Goal: Task Accomplishment & Management: Manage account settings

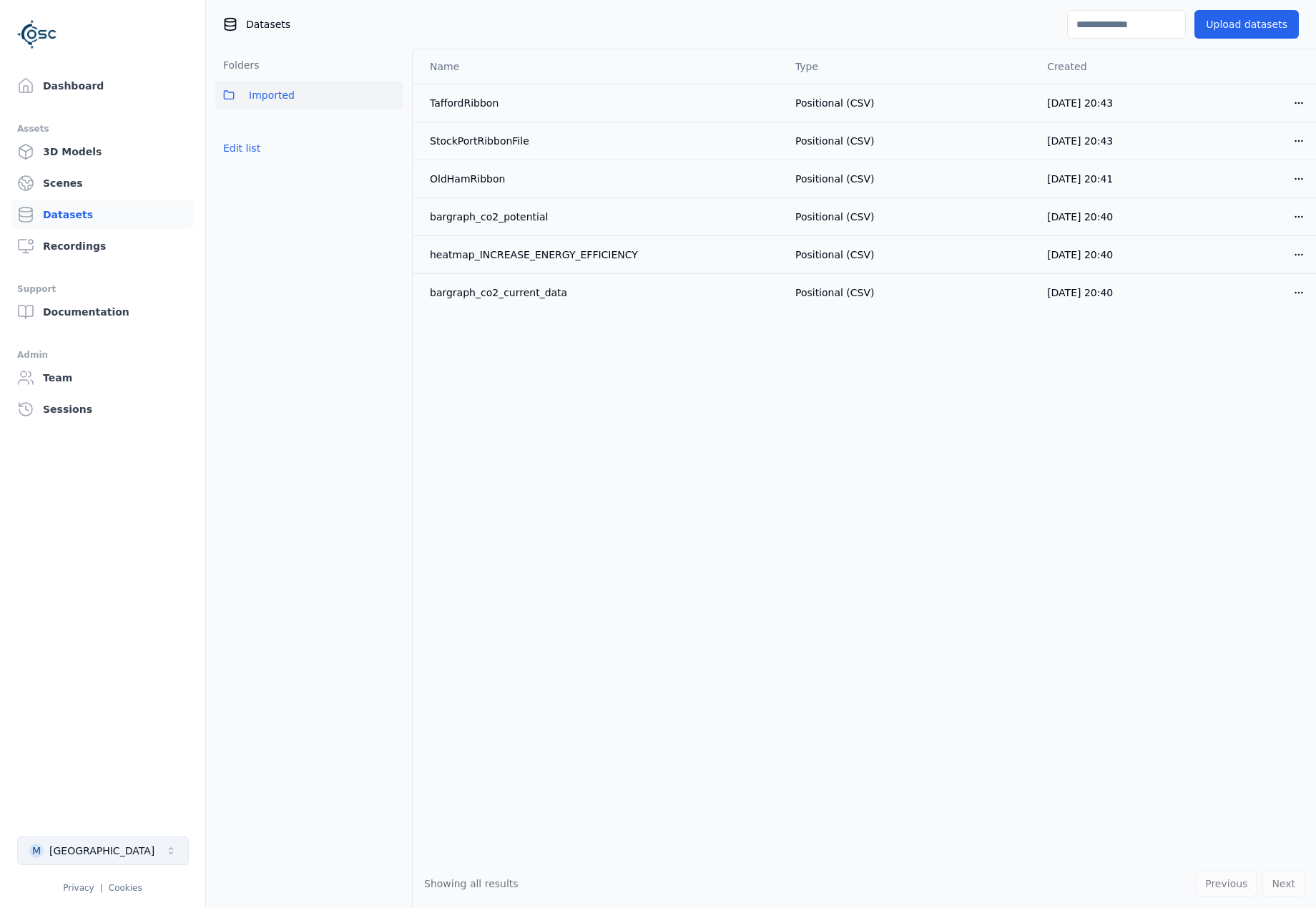
click at [138, 845] on button "M Manchester" at bounding box center [102, 851] width 171 height 29
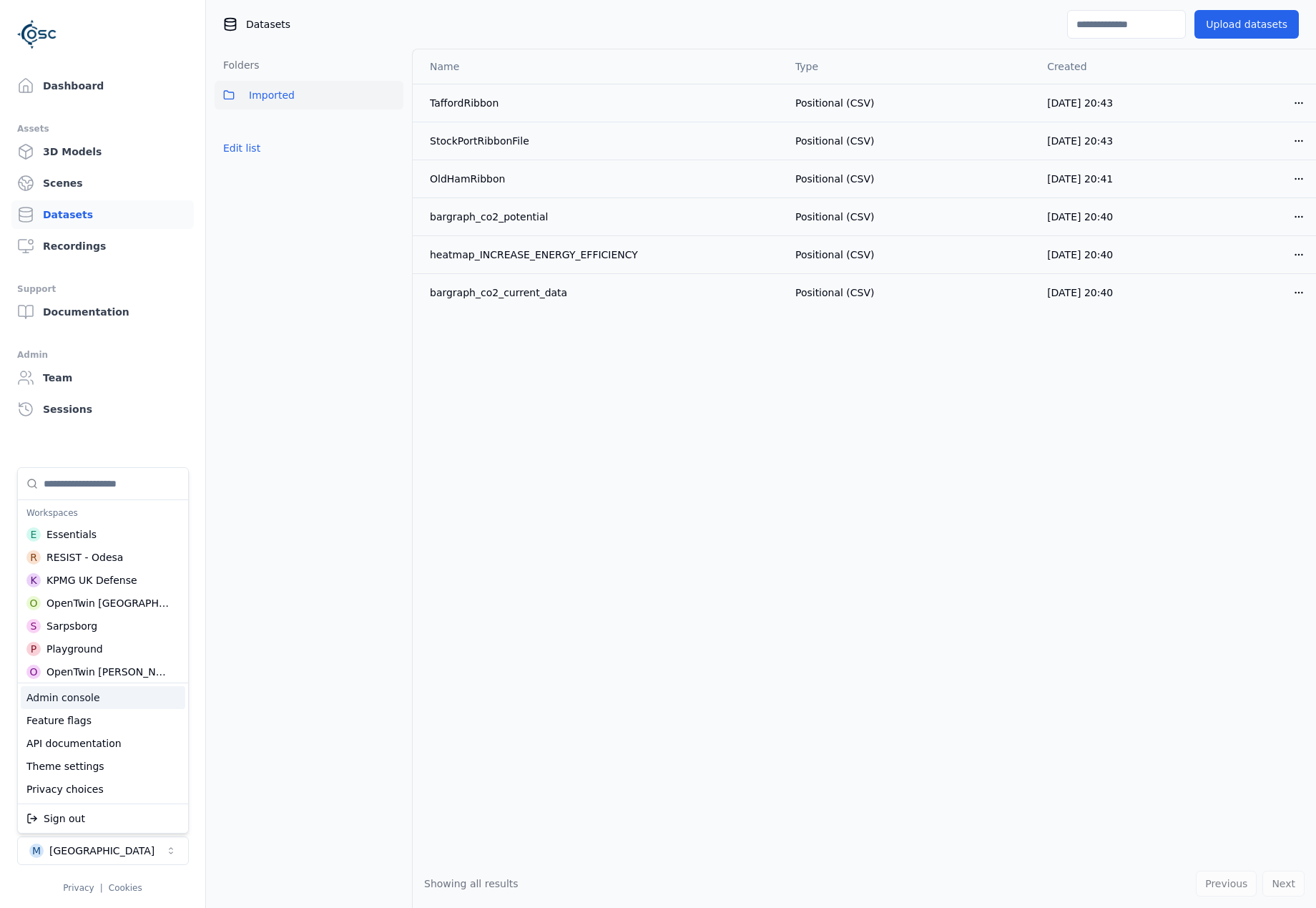
click at [86, 696] on div "Admin console" at bounding box center [102, 697] width 164 height 23
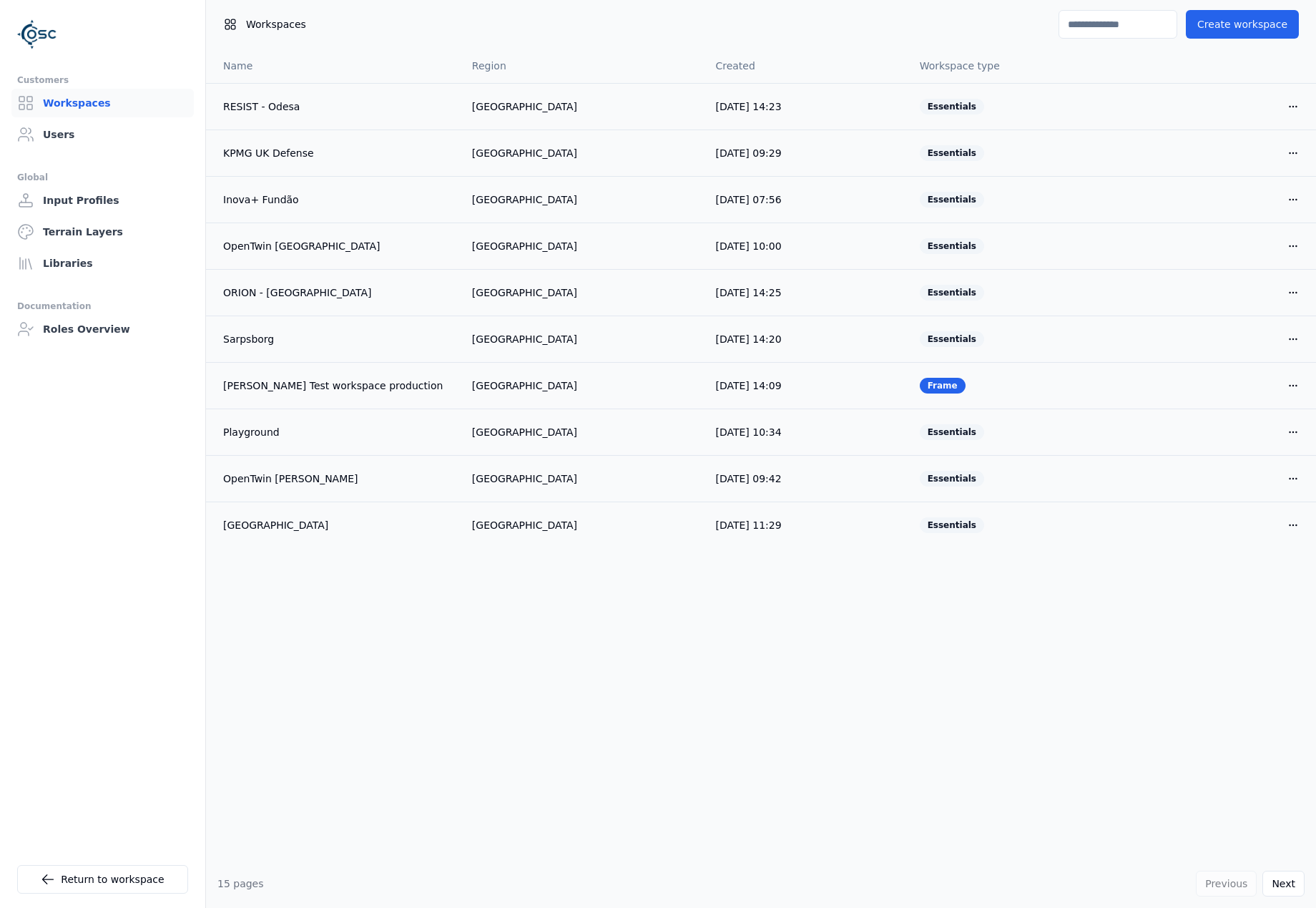
click at [1133, 23] on input at bounding box center [1117, 25] width 118 height 29
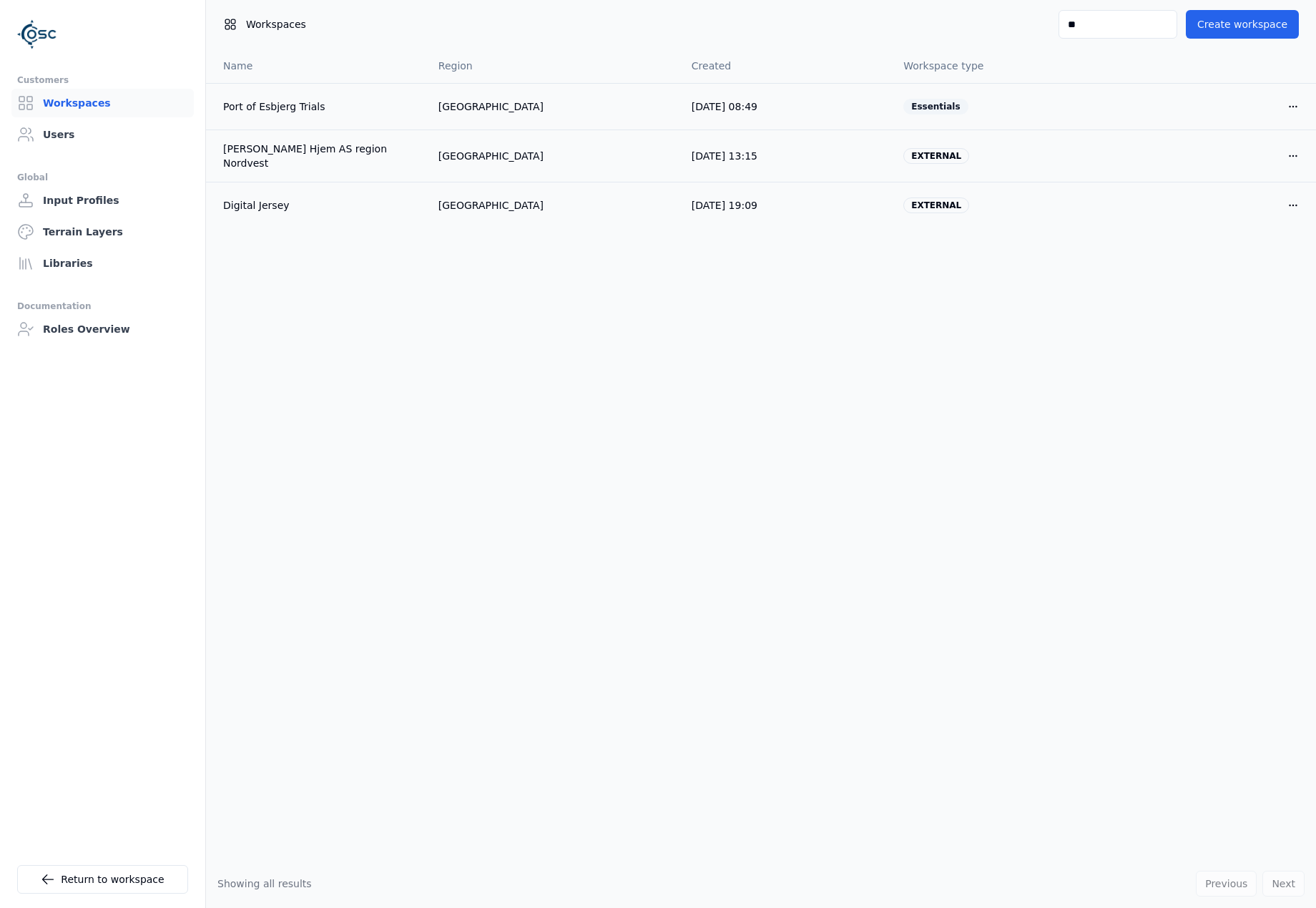
type input "*"
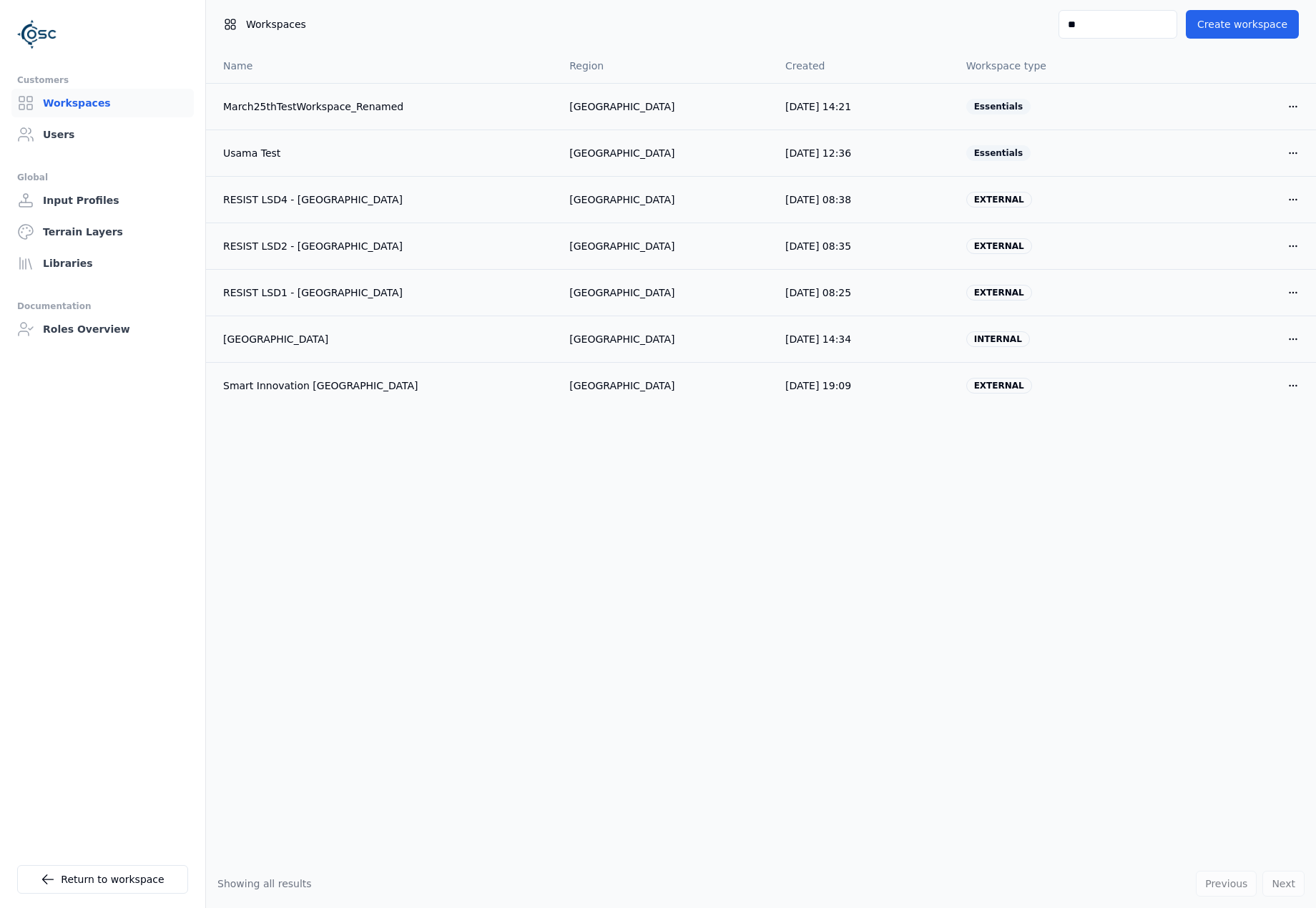
type input "*"
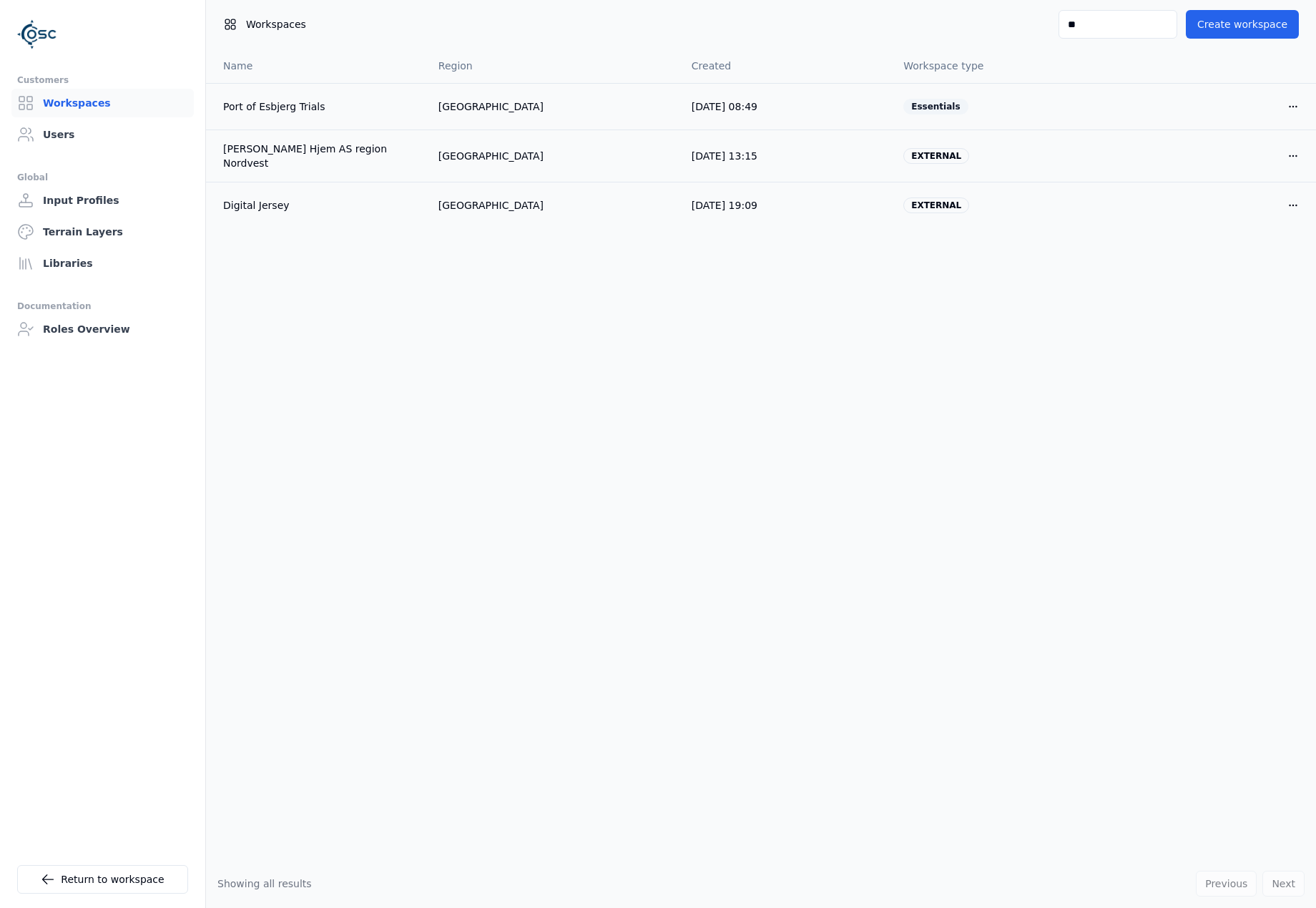
type input "*"
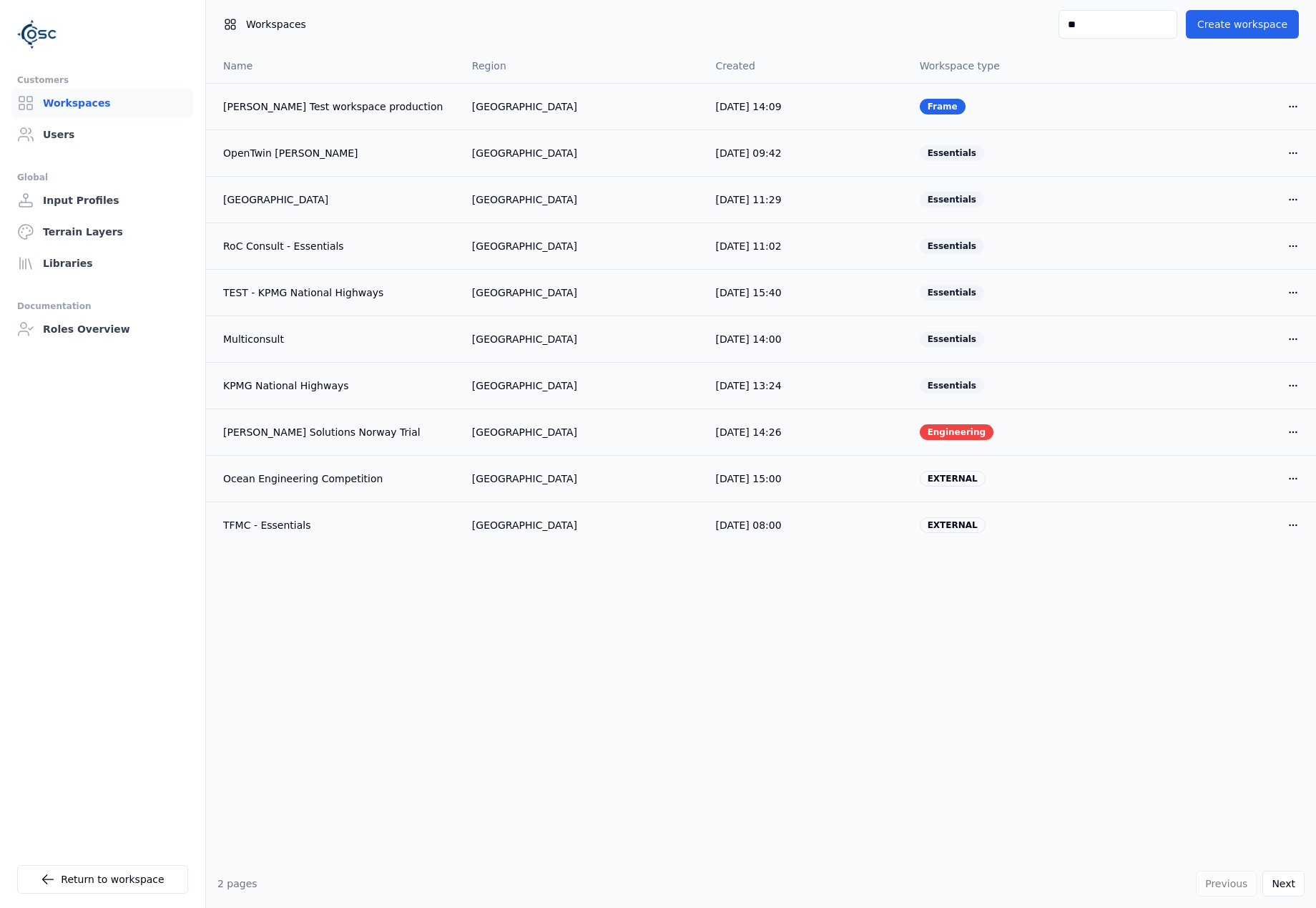
type input "*"
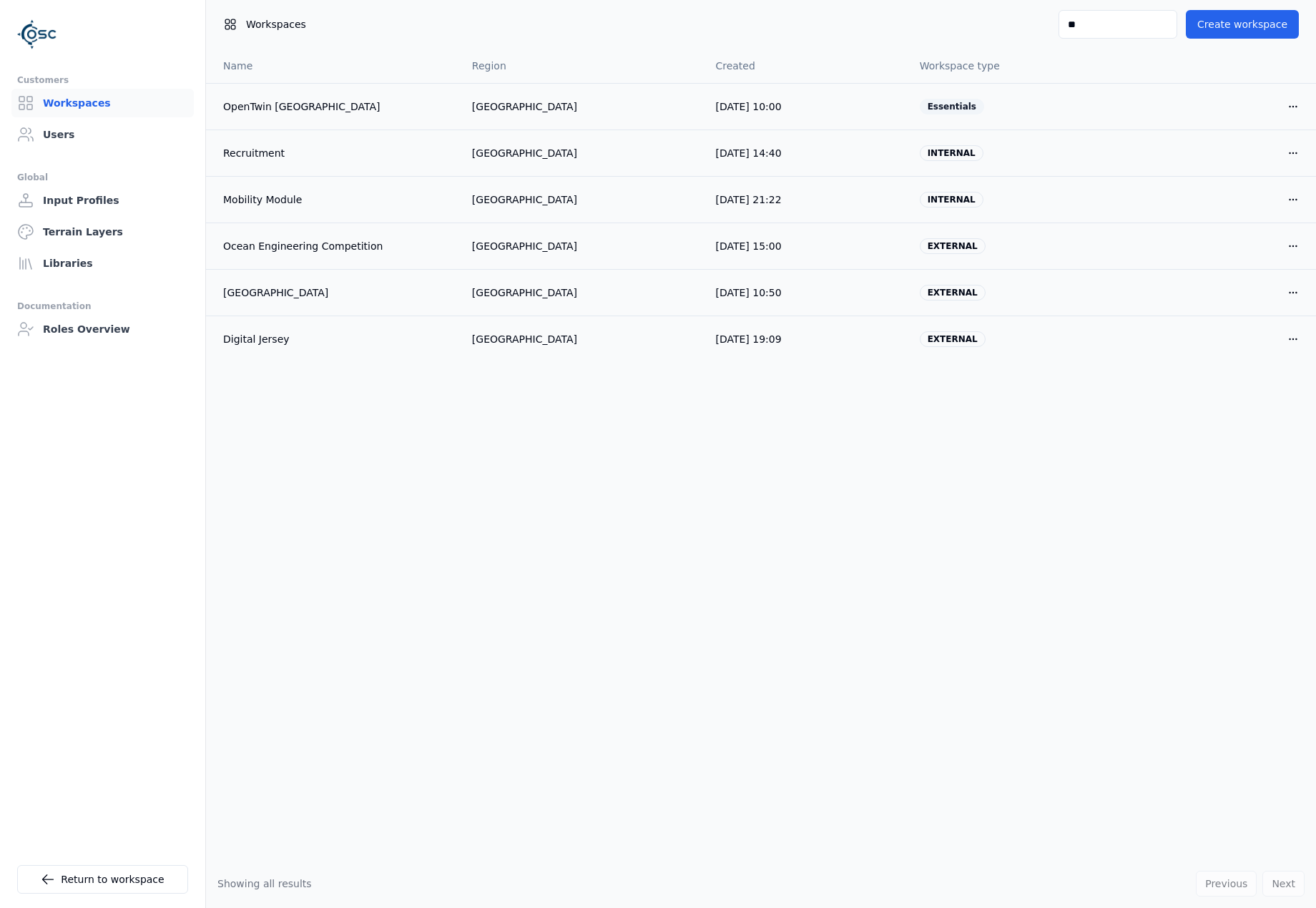
type input "*"
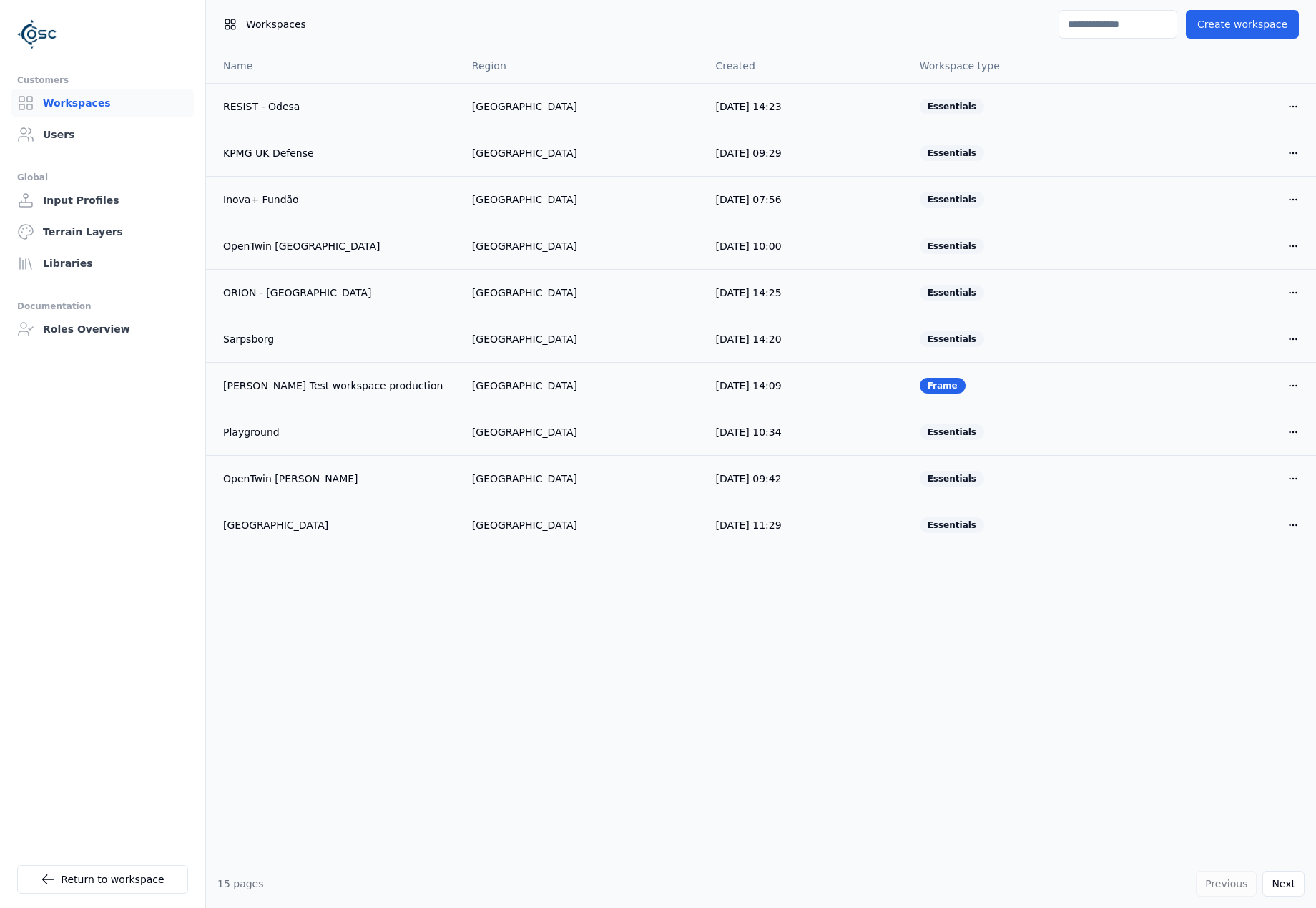
click at [139, 576] on ul "Customers Workspaces Users Global Input Profiles Terrain Layers Libraries Docum…" at bounding box center [102, 484] width 171 height 825
click at [112, 874] on link "Return to workspace" at bounding box center [102, 879] width 171 height 29
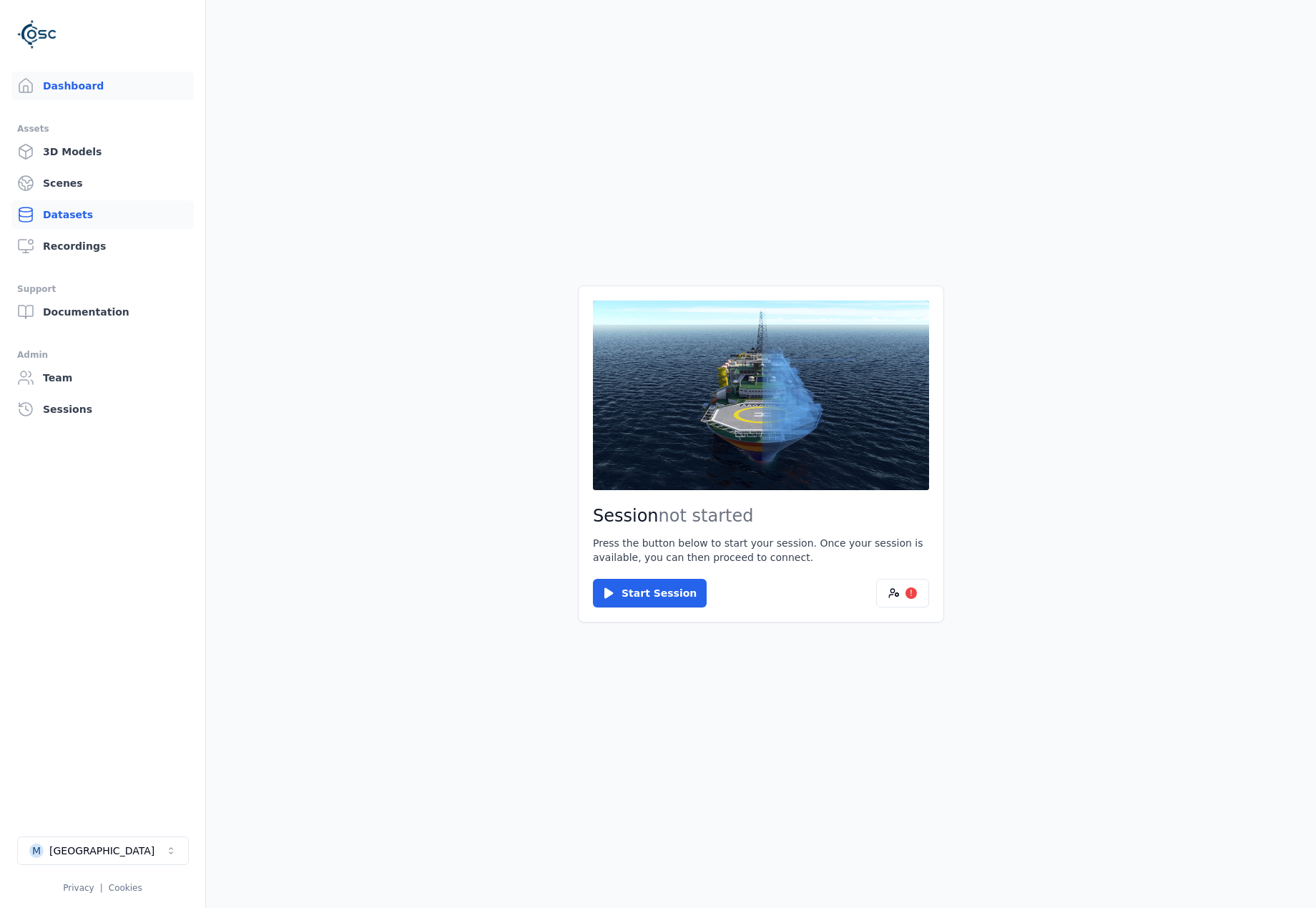
click at [73, 224] on link "Datasets" at bounding box center [102, 215] width 182 height 29
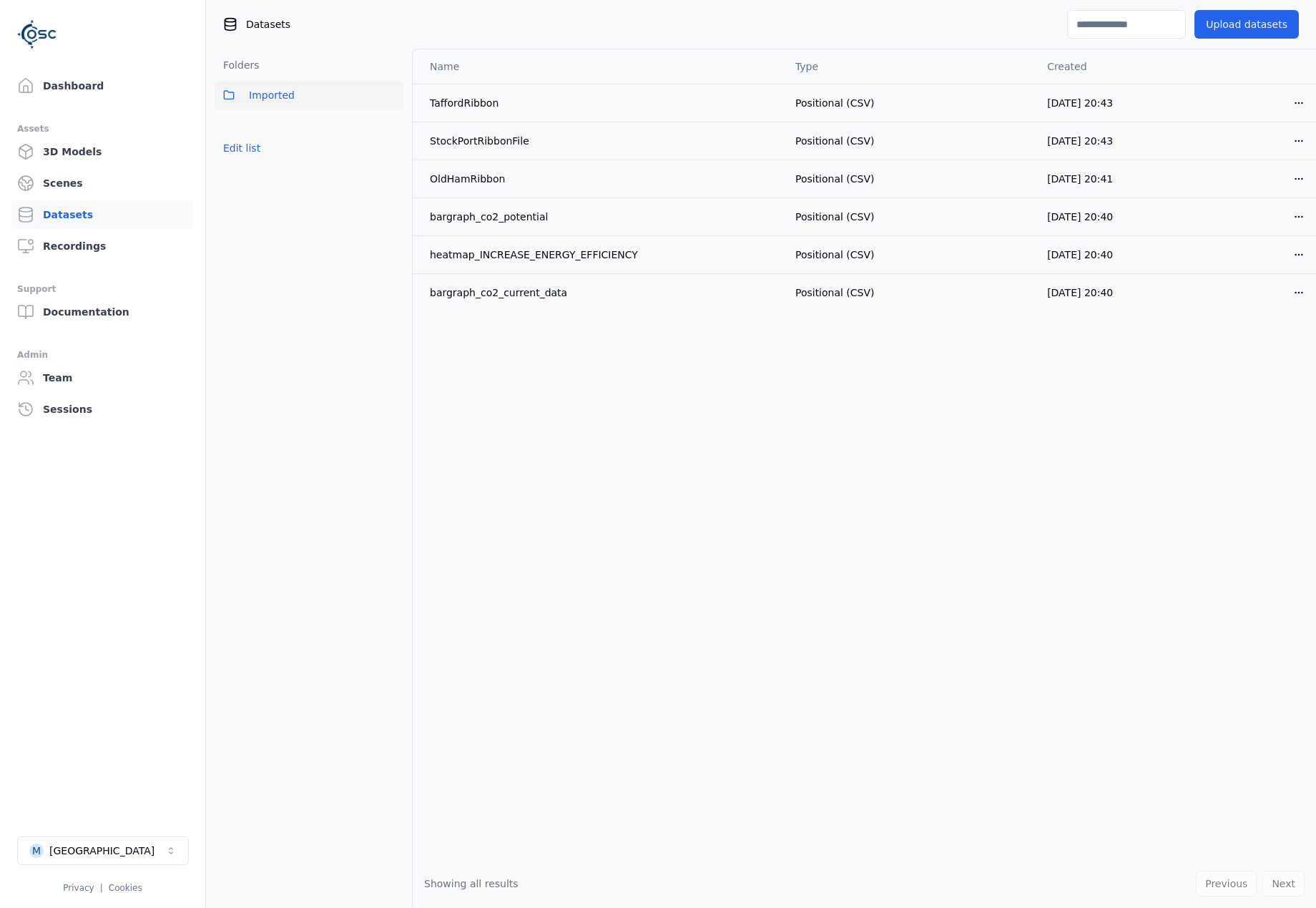
click at [594, 416] on div "Name Type Created TaffordRibbon Positional (CSV) [DATE] 20:43 Open menu StockPo…" at bounding box center [864, 454] width 903 height 810
click at [96, 86] on link "Dashboard" at bounding box center [102, 86] width 182 height 29
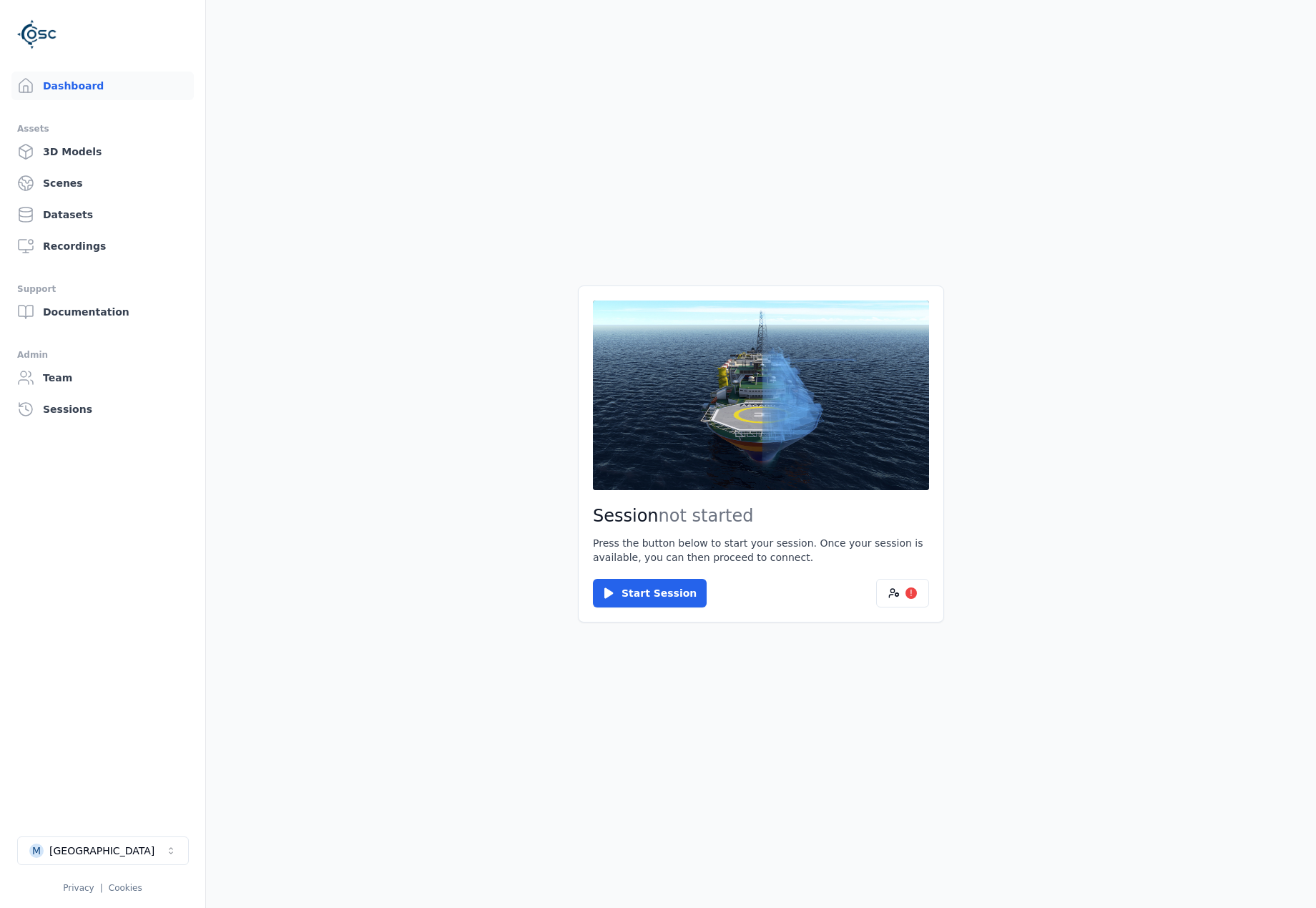
click at [396, 415] on main "Session not started Press the button below to start your session. Once your ses…" at bounding box center [761, 454] width 1110 height 908
click at [61, 202] on link "Datasets" at bounding box center [102, 215] width 182 height 29
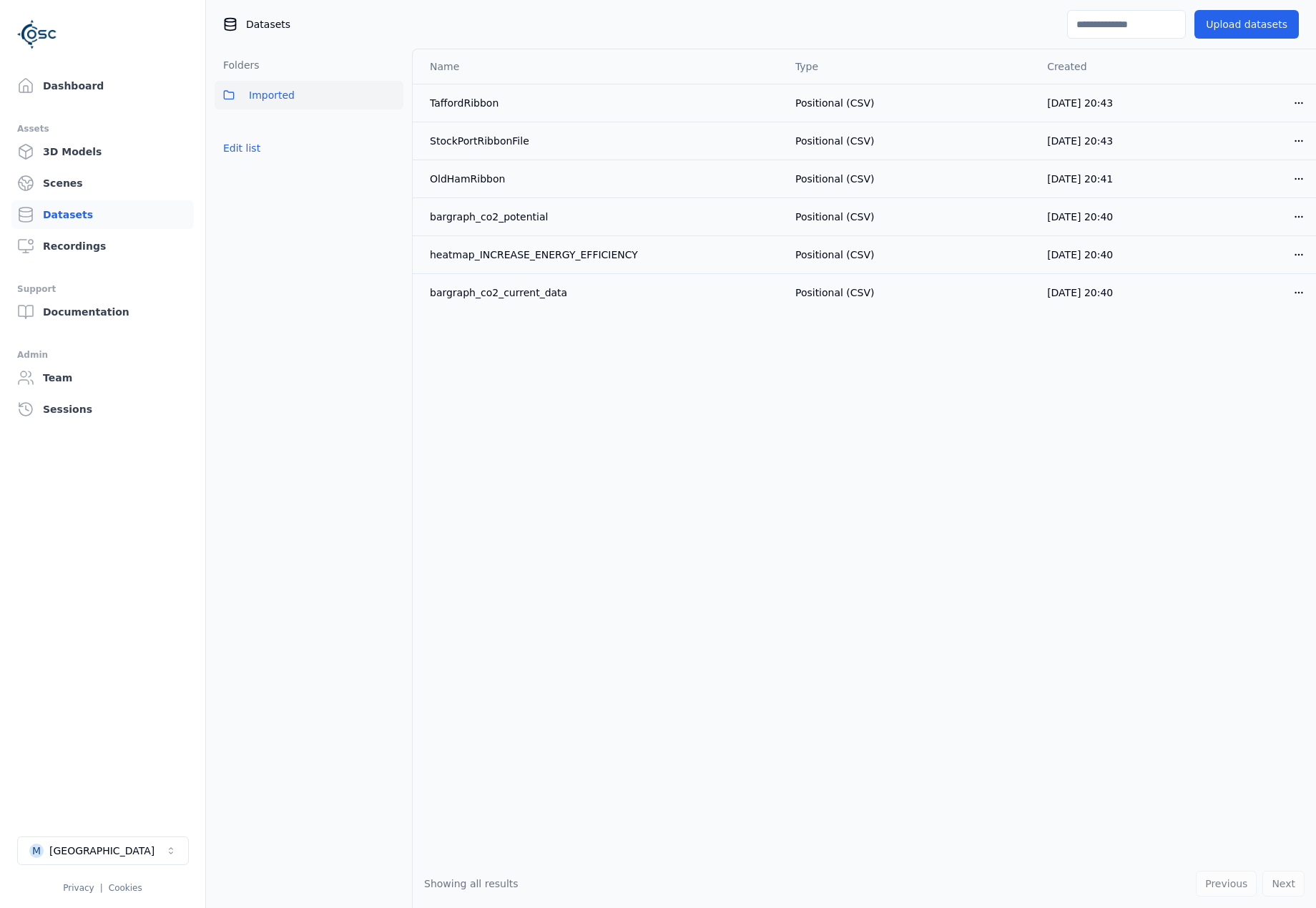
click at [837, 373] on div "Name Type Created TaffordRibbon Positional (CSV) [DATE] 20:43 Open menu StockPo…" at bounding box center [864, 454] width 903 height 810
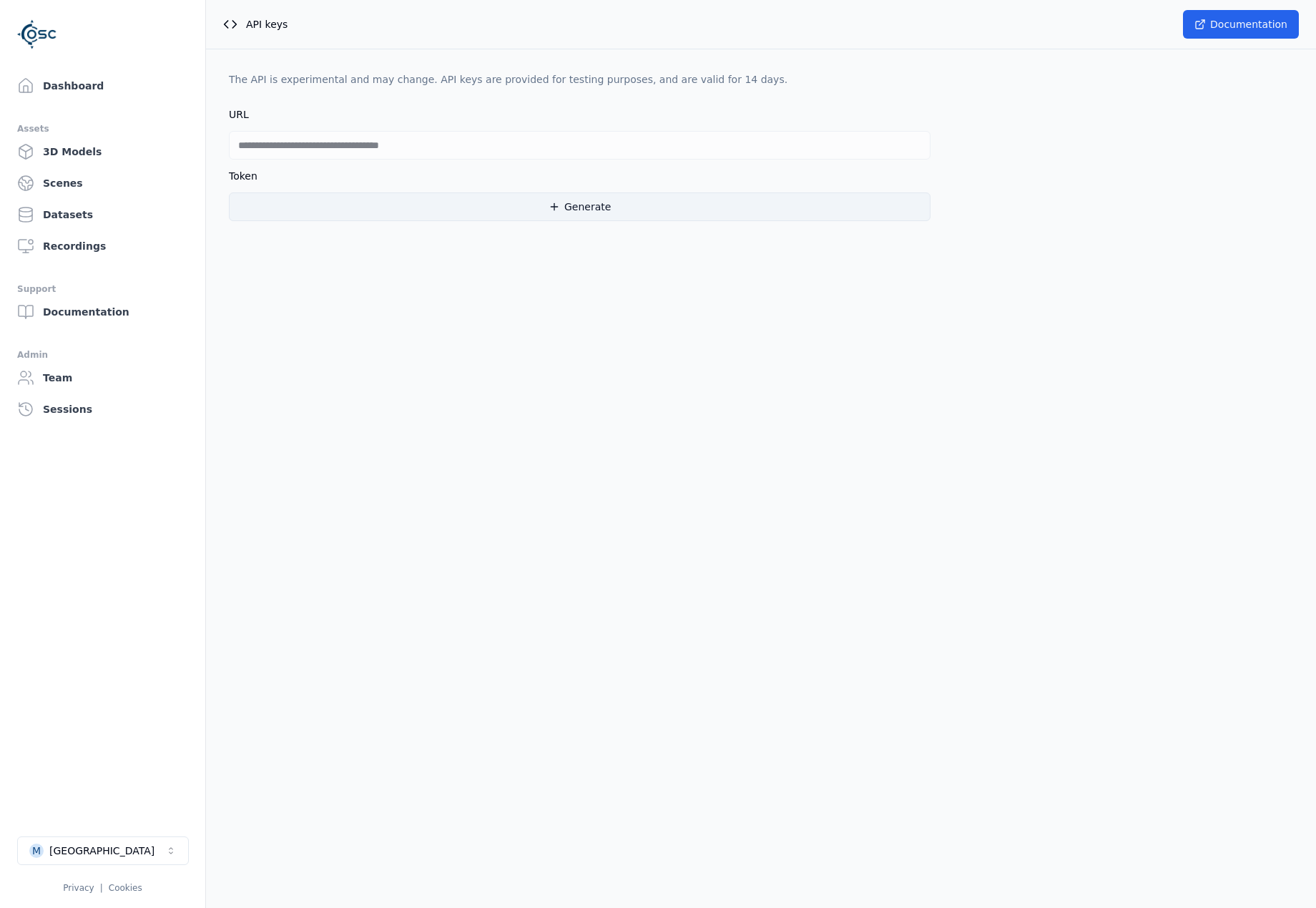
click at [420, 200] on button "Generate" at bounding box center [580, 207] width 701 height 29
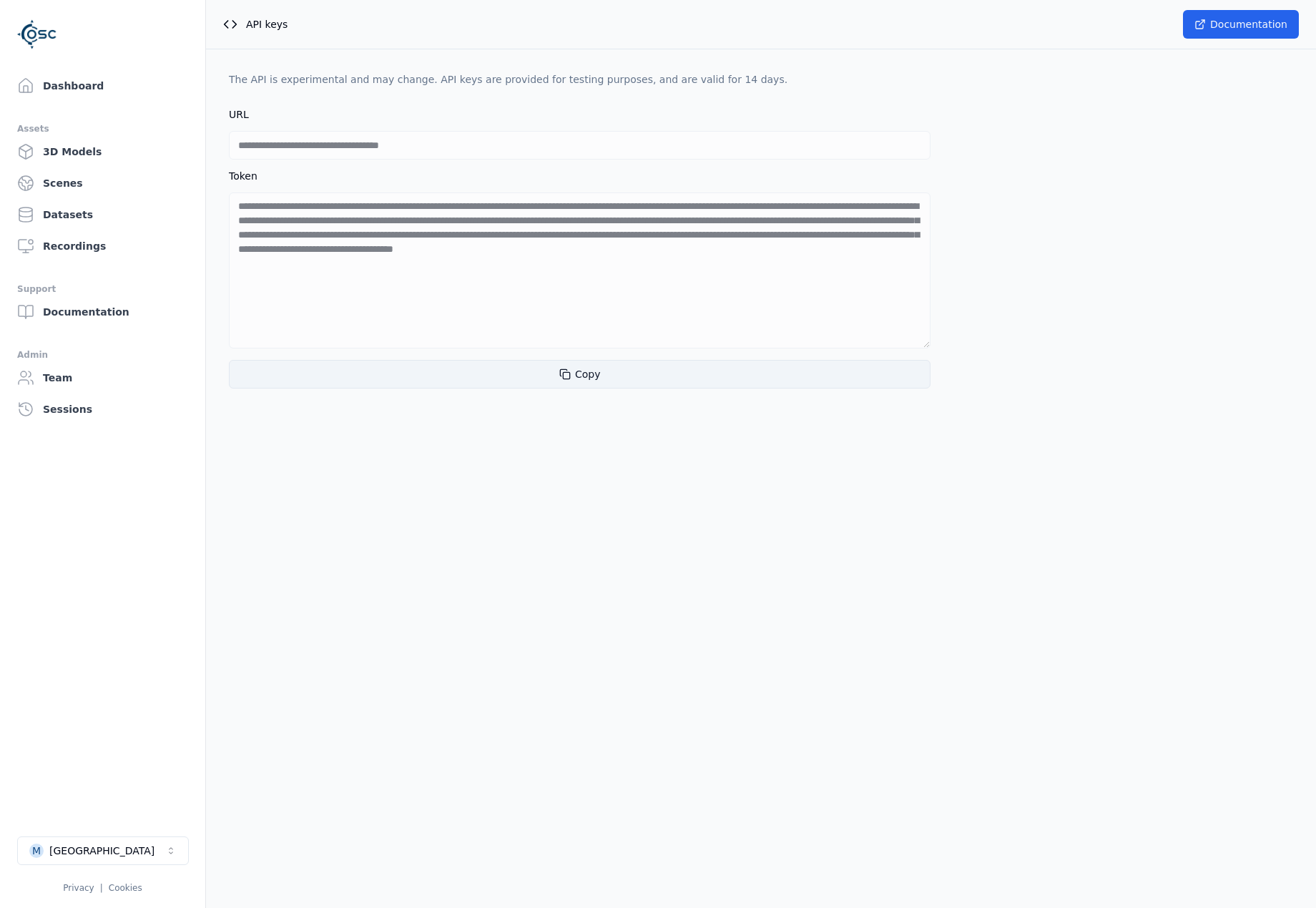
click at [567, 381] on button "Copy" at bounding box center [580, 374] width 701 height 29
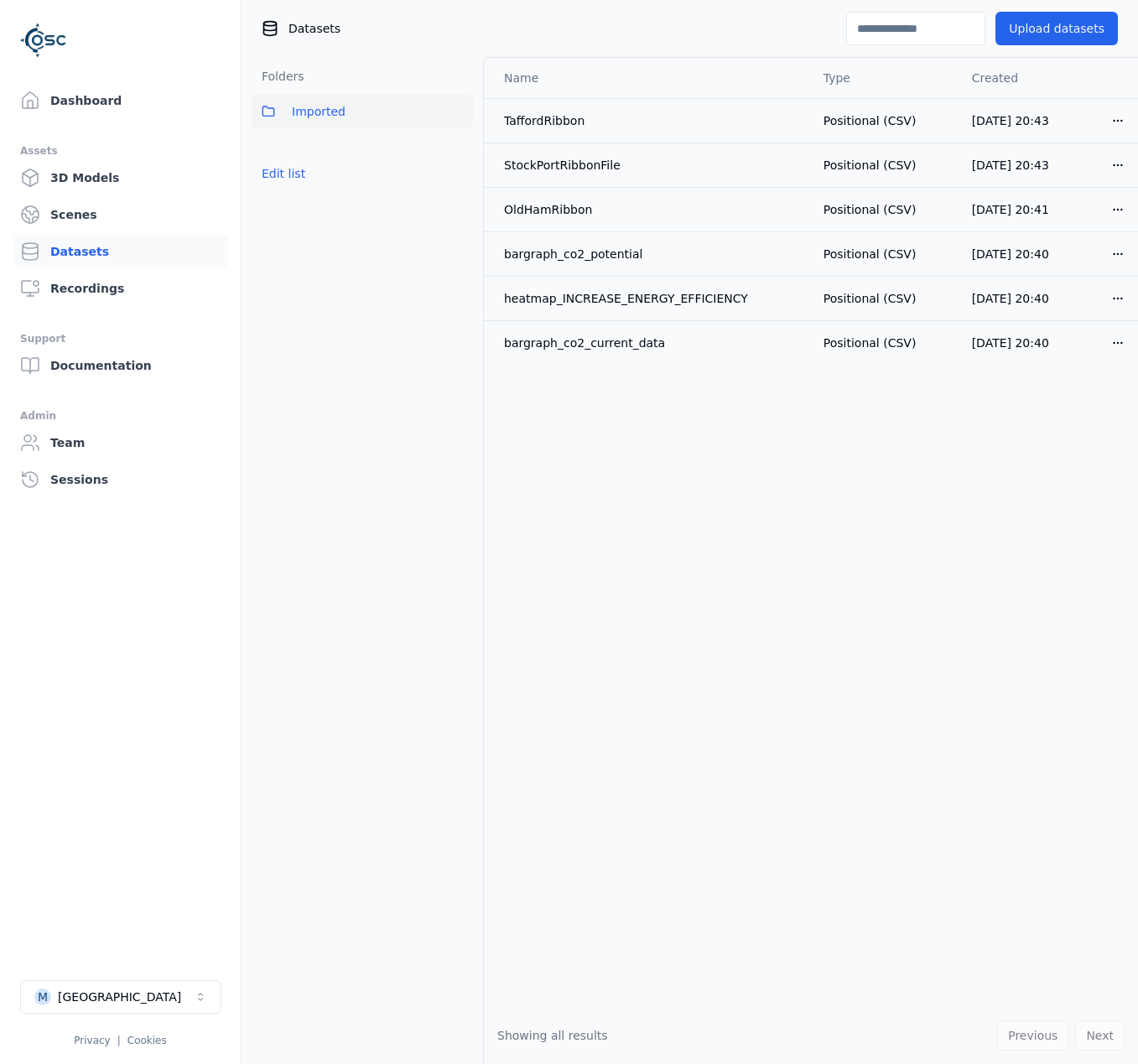
click at [937, 541] on div "Name Type Created TaffordRibbon Positional (CSV) [DATE] 20:43 Open menu StockPo…" at bounding box center [810, 532] width 654 height 949
click at [1108, 849] on div "Name Type Created TaffordRibbon Positional (CSV) [DATE] 20:43 Open menu StockPo…" at bounding box center [810, 532] width 654 height 949
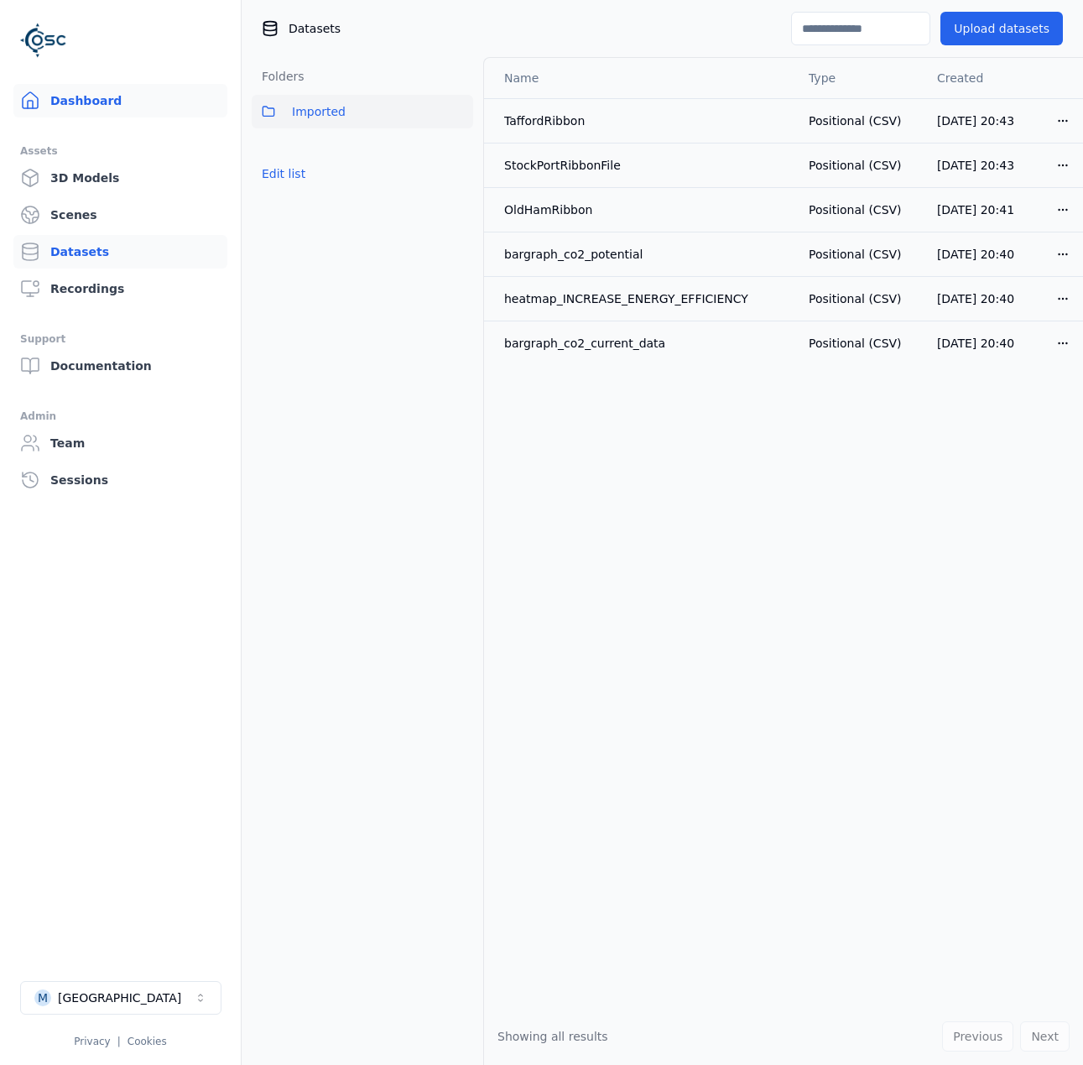
click at [112, 95] on link "Dashboard" at bounding box center [120, 101] width 214 height 34
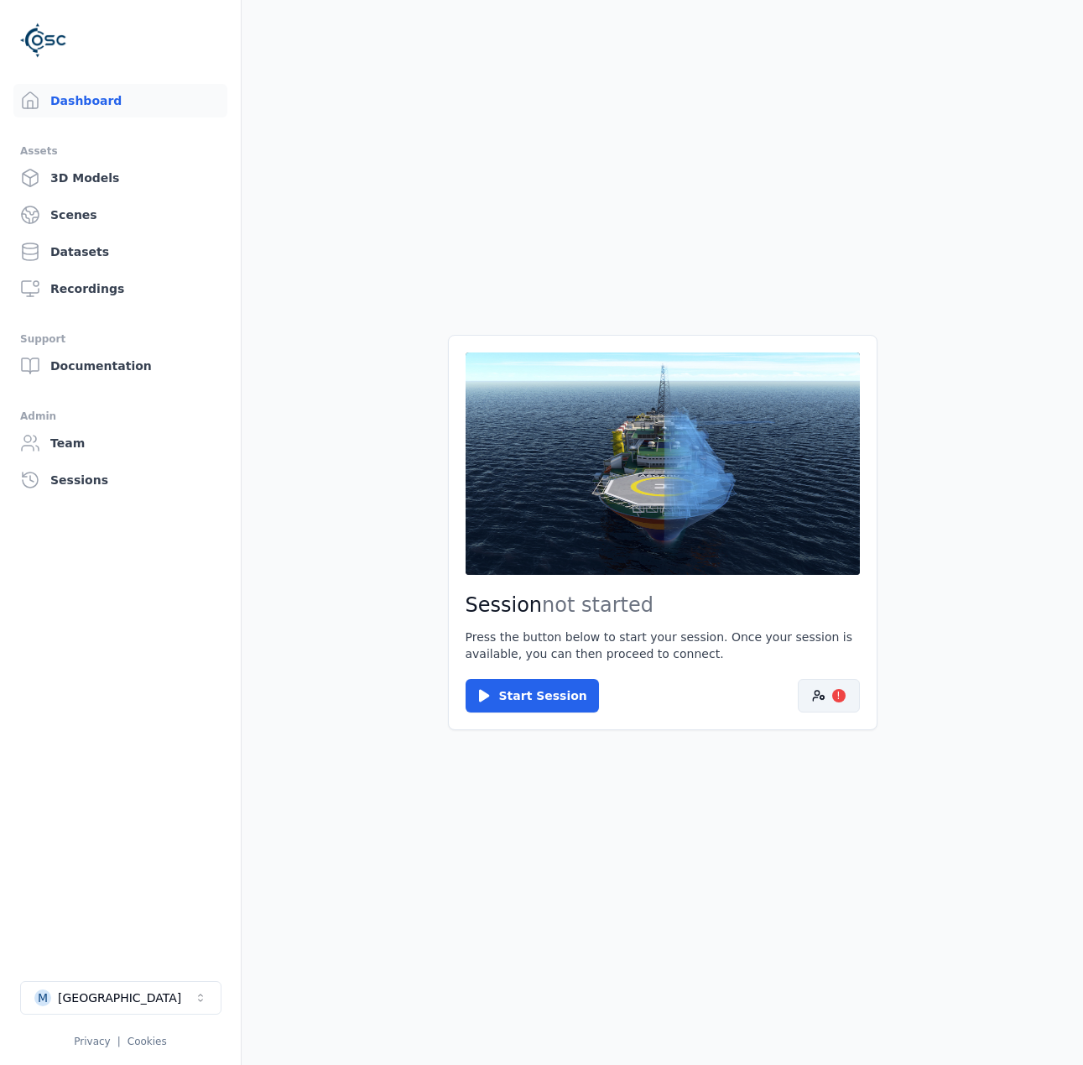
click at [812, 691] on icon at bounding box center [818, 695] width 13 height 13
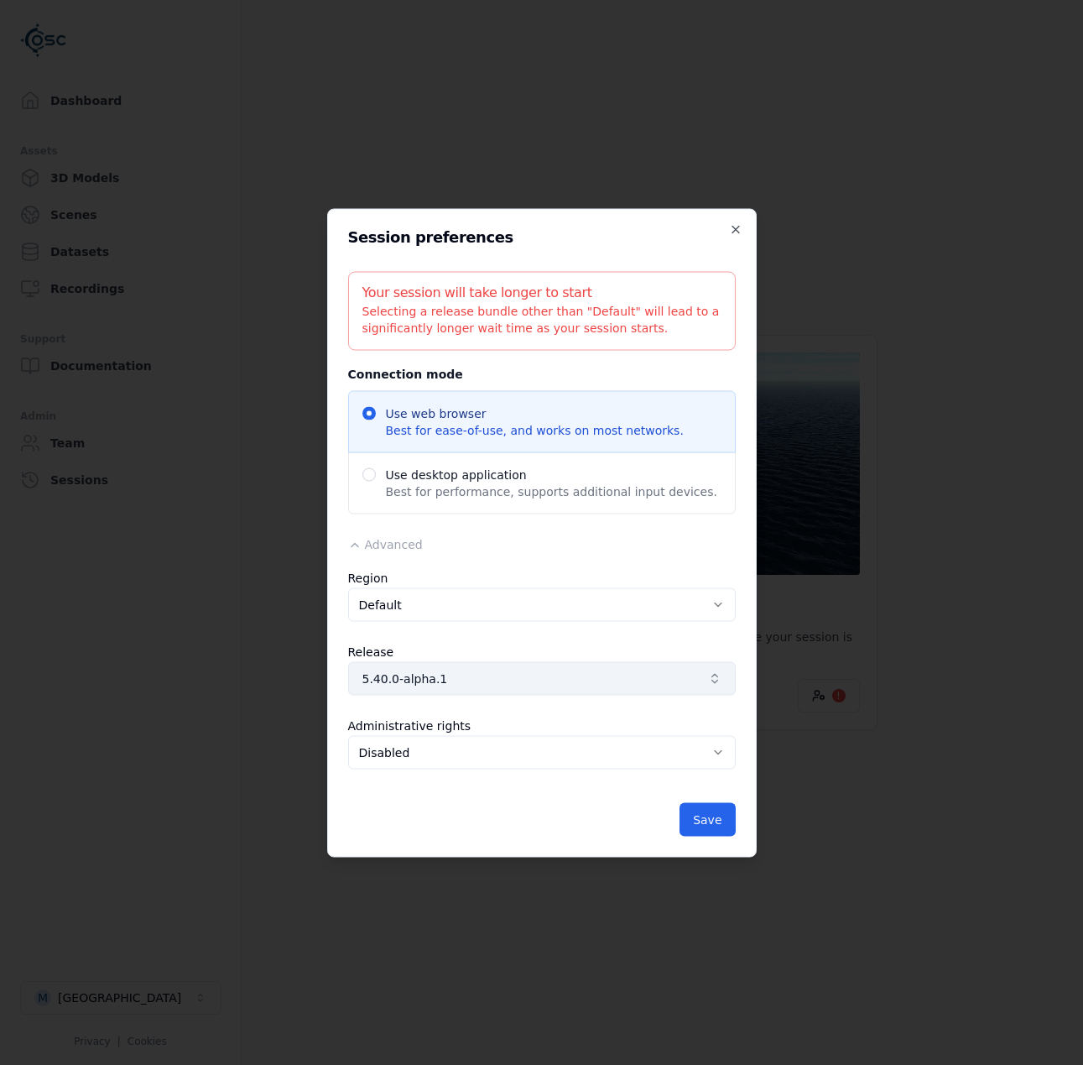
click at [539, 681] on span "5.40.0-alpha.1" at bounding box center [531, 678] width 339 height 17
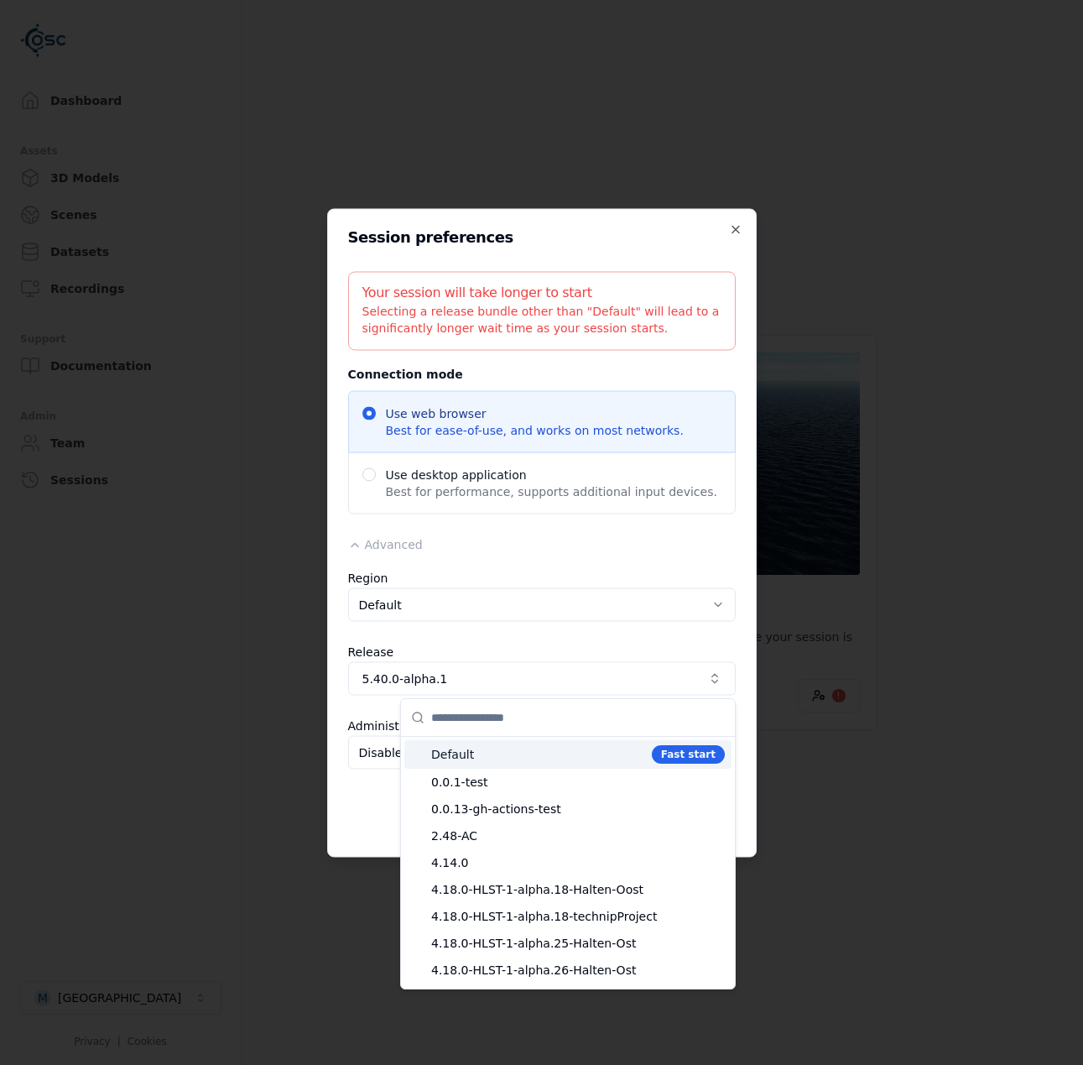
click at [530, 757] on span "Default" at bounding box center [538, 754] width 214 height 17
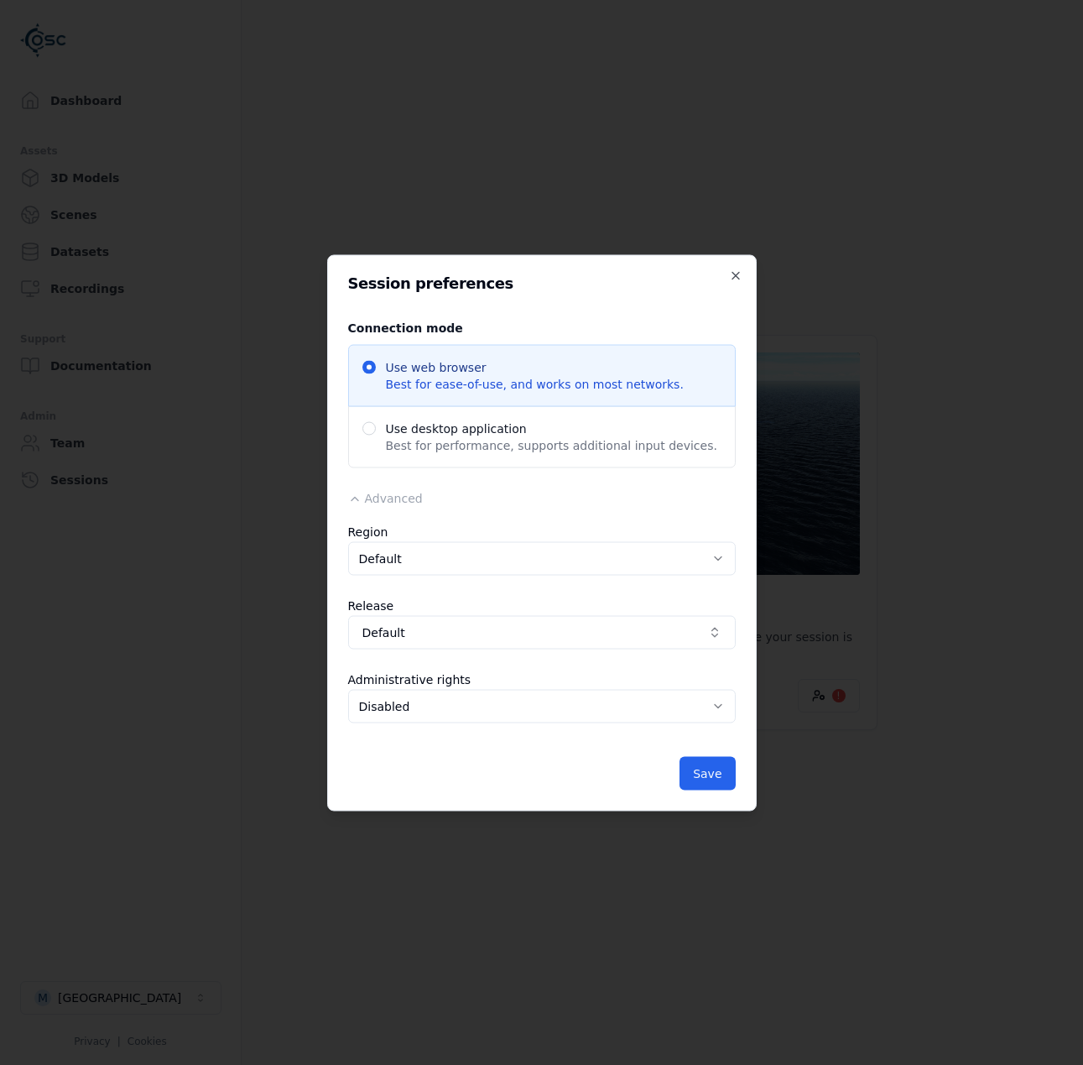
click at [670, 771] on div "Save" at bounding box center [542, 773] width 388 height 34
click at [714, 775] on button "Save" at bounding box center [707, 773] width 55 height 34
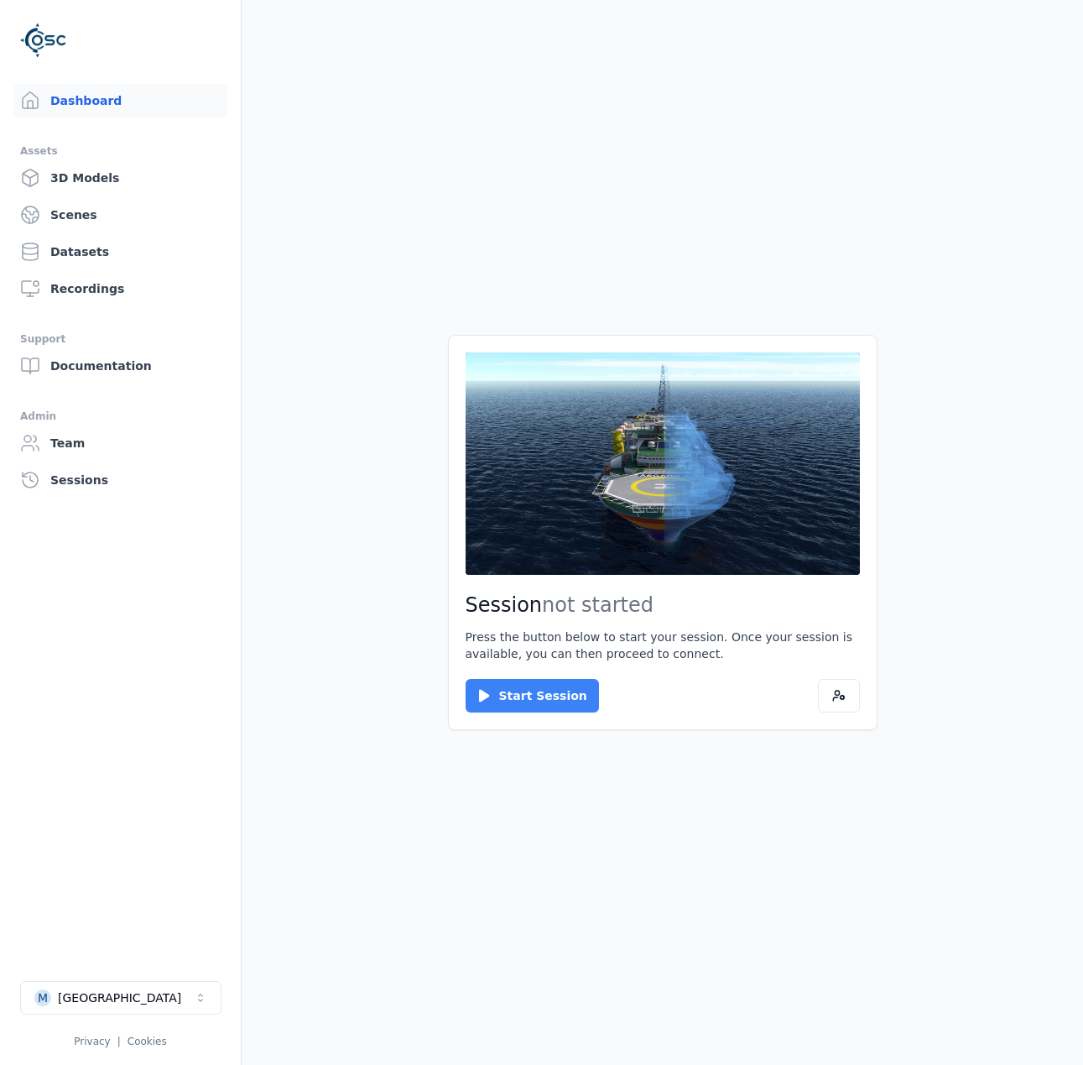
click at [540, 696] on button "Start Session" at bounding box center [532, 696] width 133 height 34
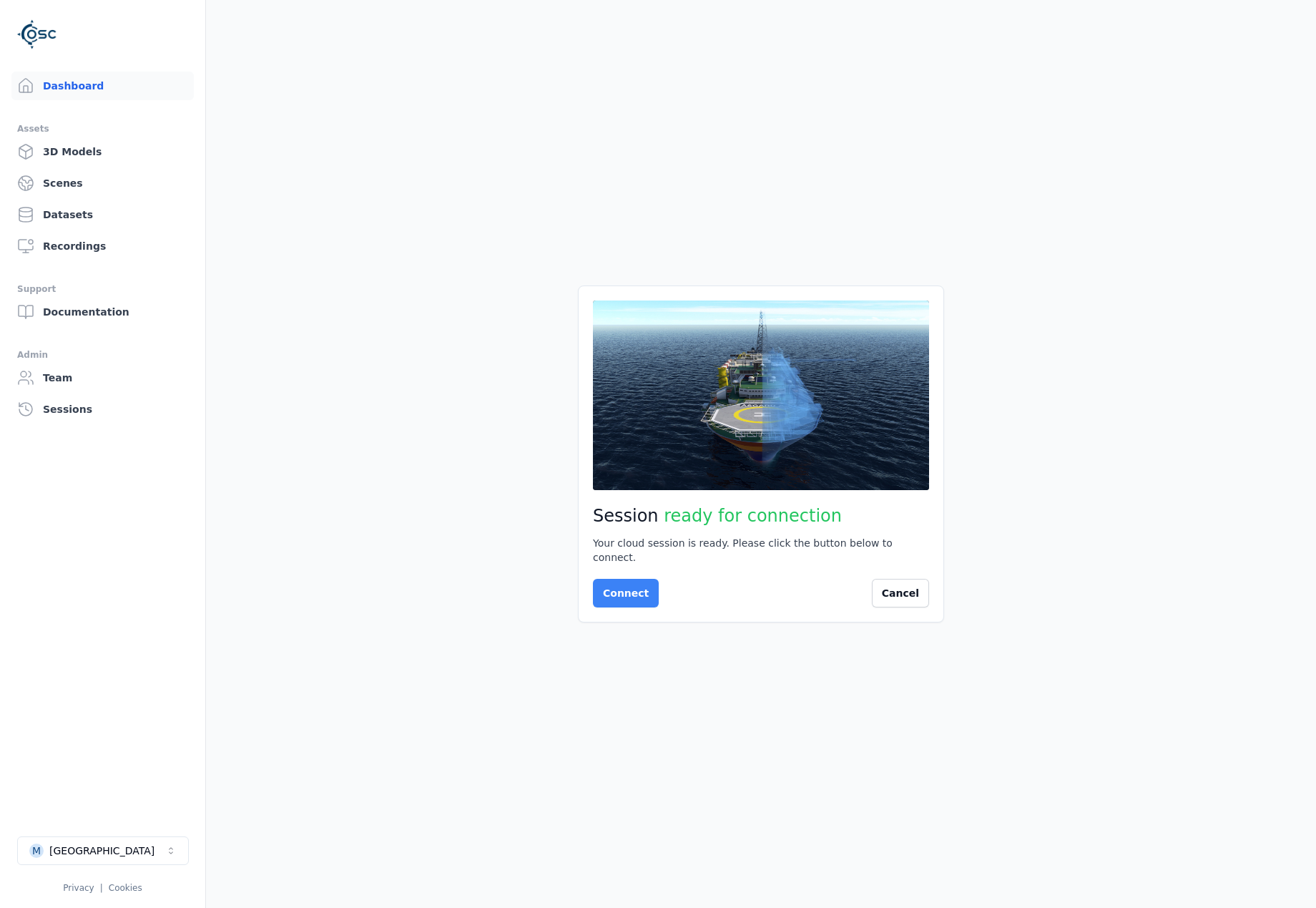
click at [640, 589] on button "Connect" at bounding box center [626, 593] width 66 height 29
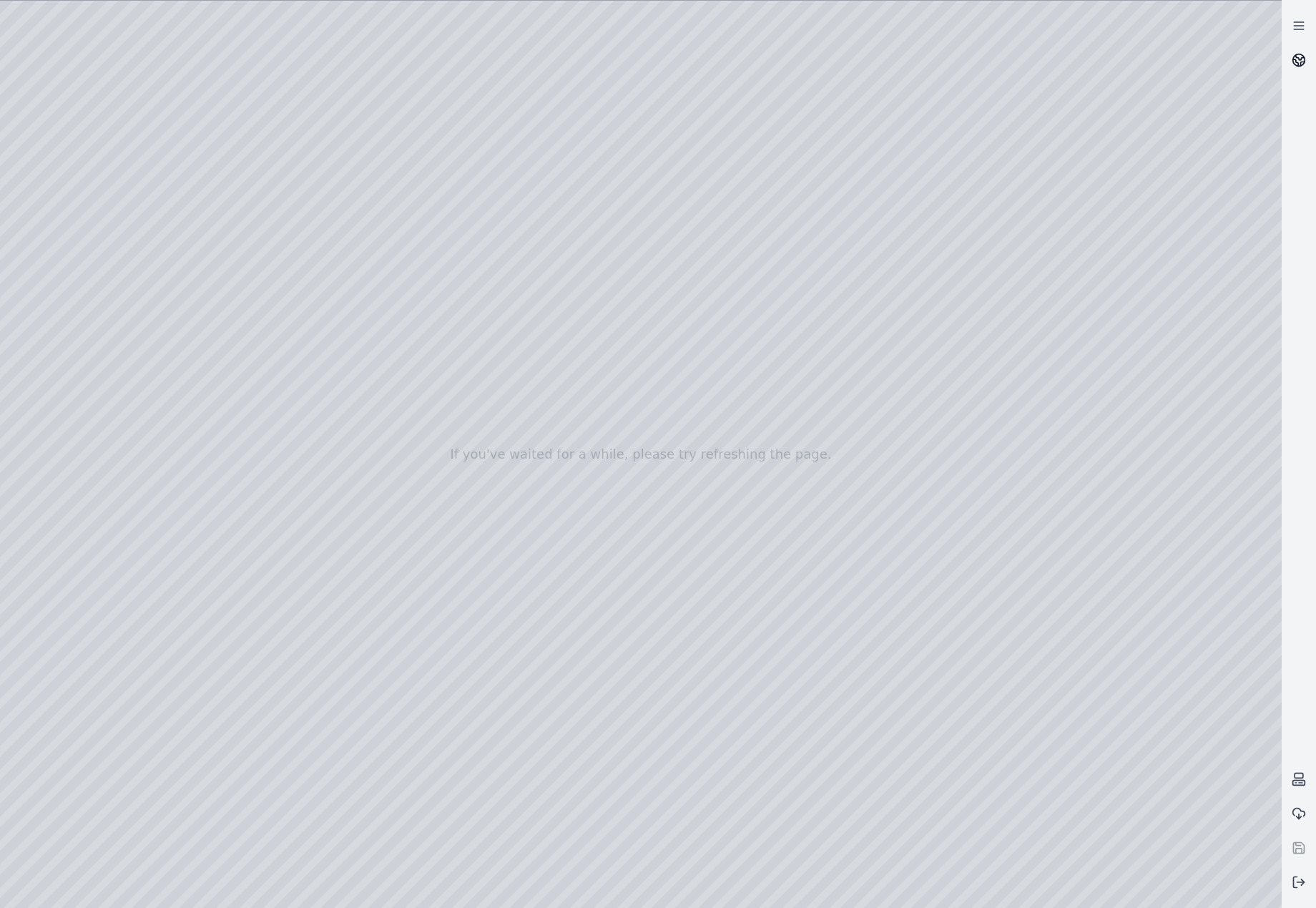
click at [970, 67] on link at bounding box center [1299, 60] width 34 height 34
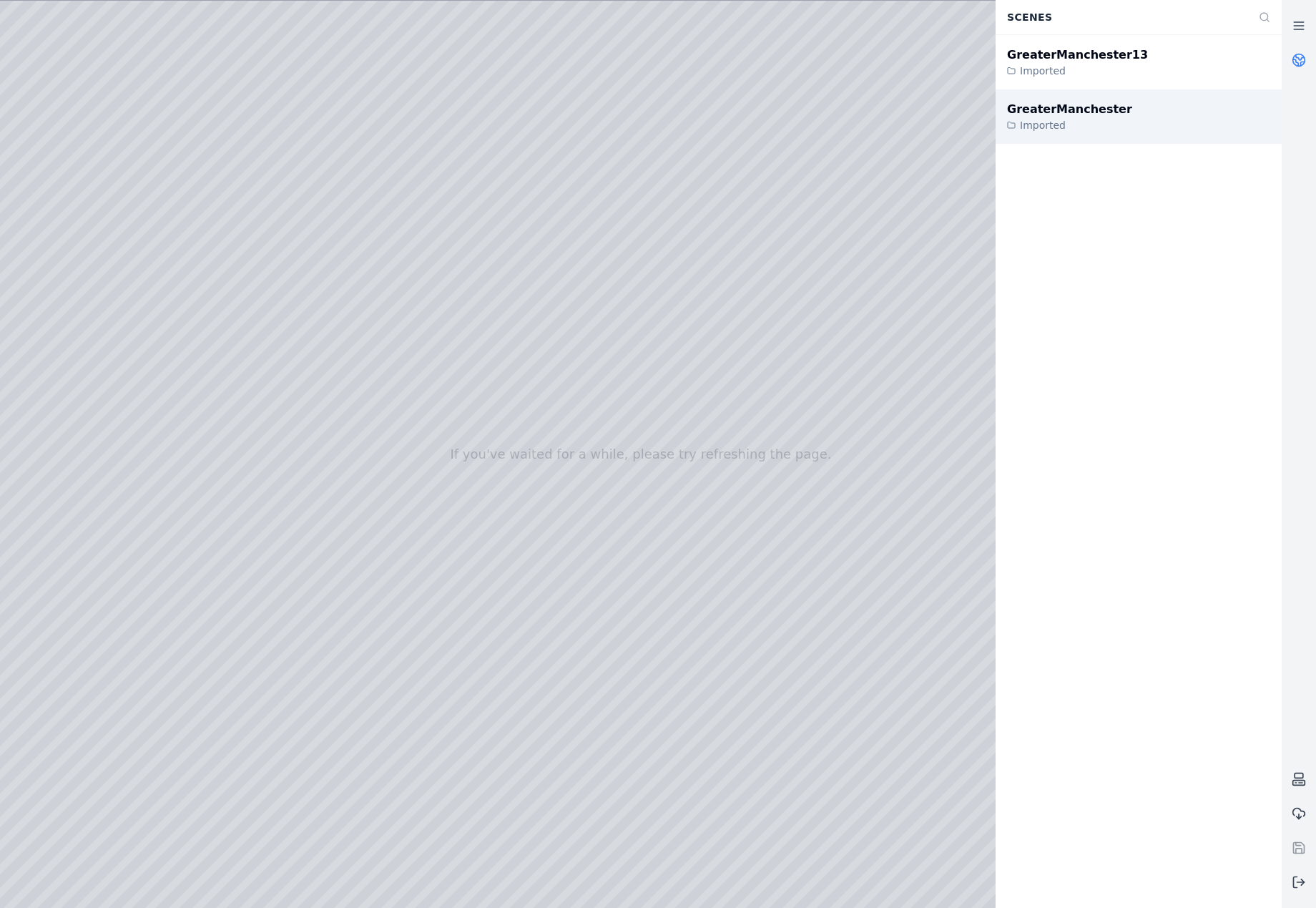
click at [970, 122] on div "GreaterManchester Imported" at bounding box center [1139, 117] width 286 height 55
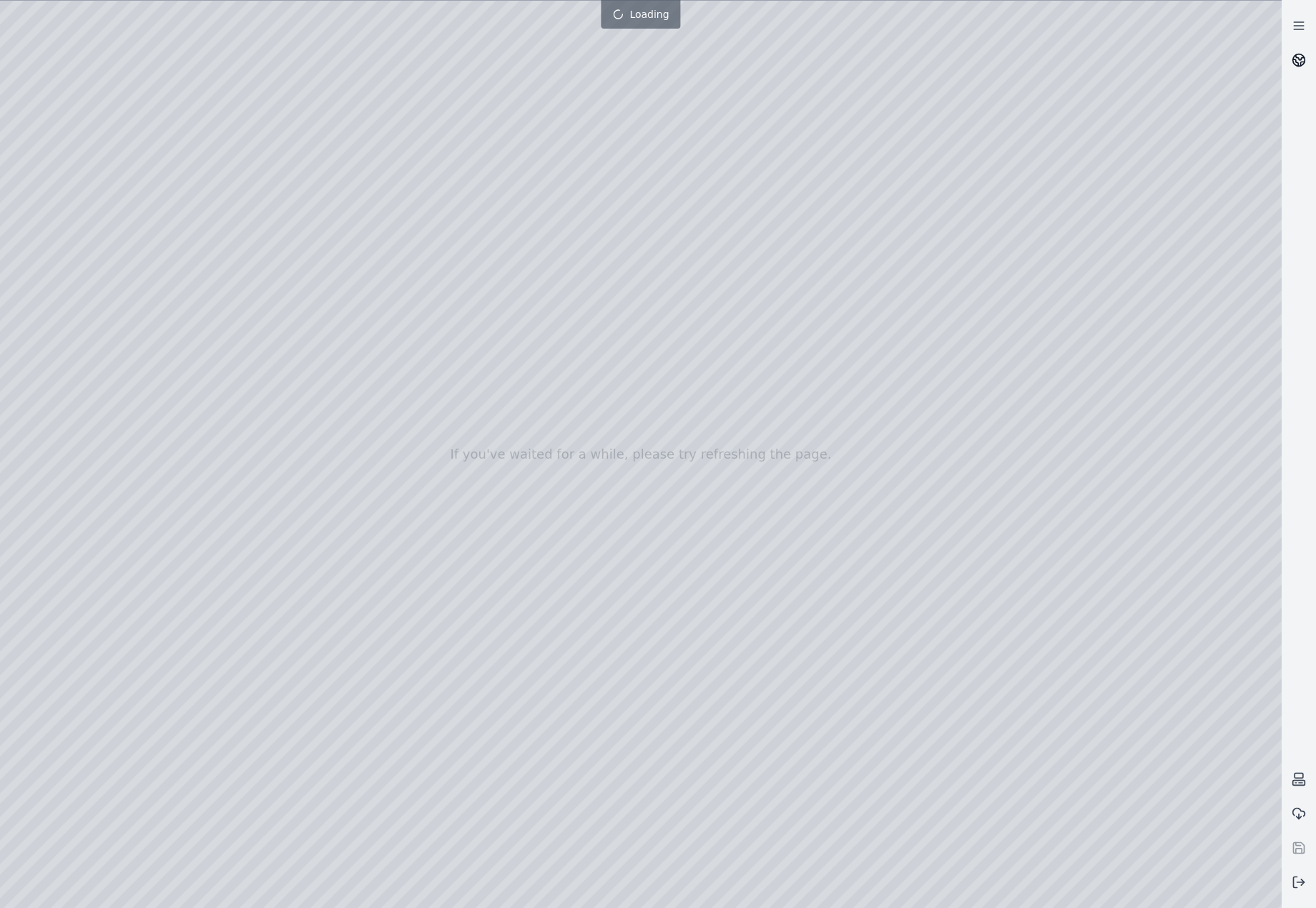
click at [970, 56] on circle at bounding box center [1299, 61] width 12 height 12
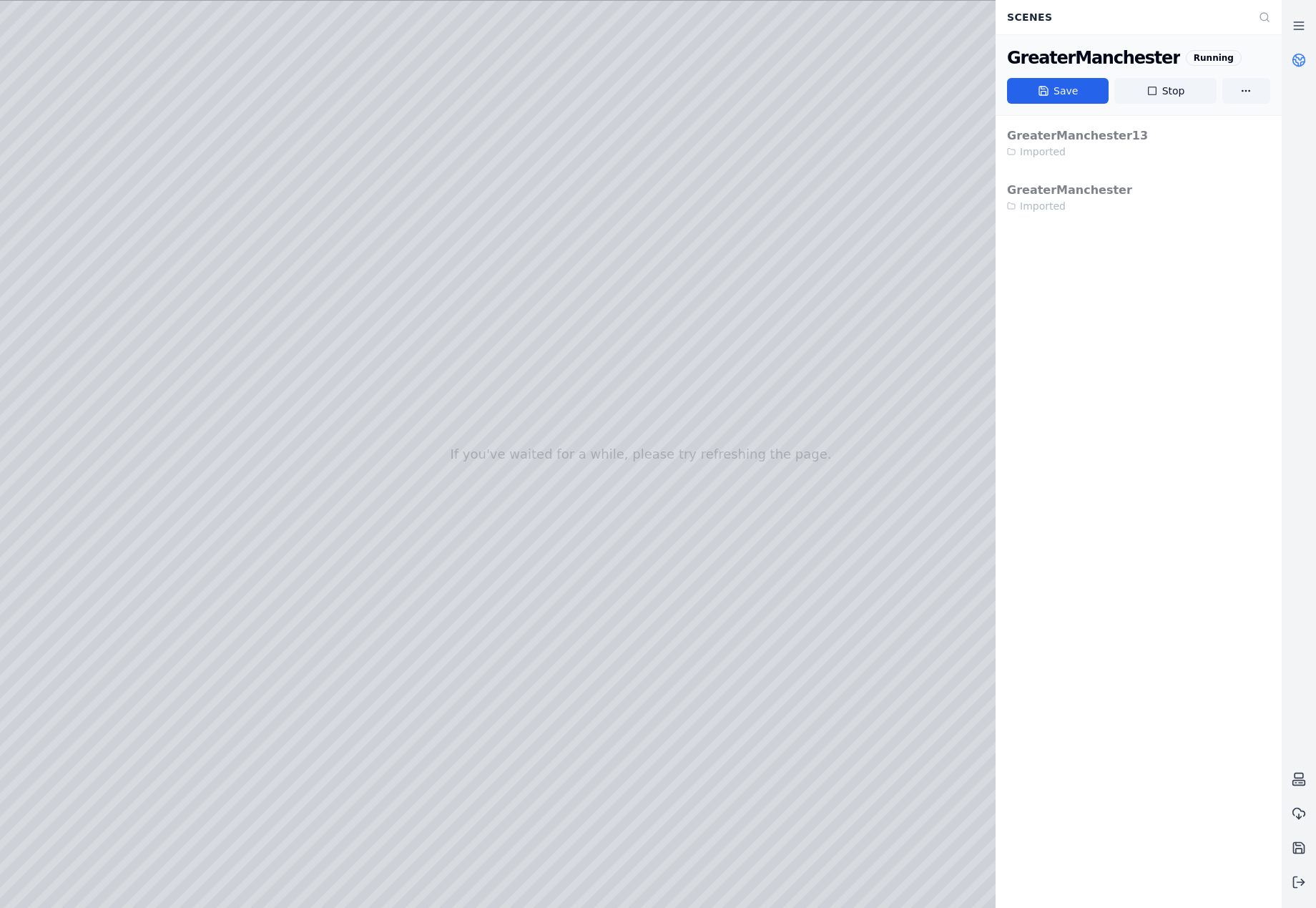
click at [97, 194] on div at bounding box center [641, 454] width 1282 height 907
click at [111, 257] on div at bounding box center [641, 454] width 1282 height 907
click at [113, 256] on div at bounding box center [641, 454] width 1282 height 907
click at [118, 183] on div at bounding box center [641, 454] width 1282 height 907
click at [403, 622] on div at bounding box center [641, 454] width 1282 height 907
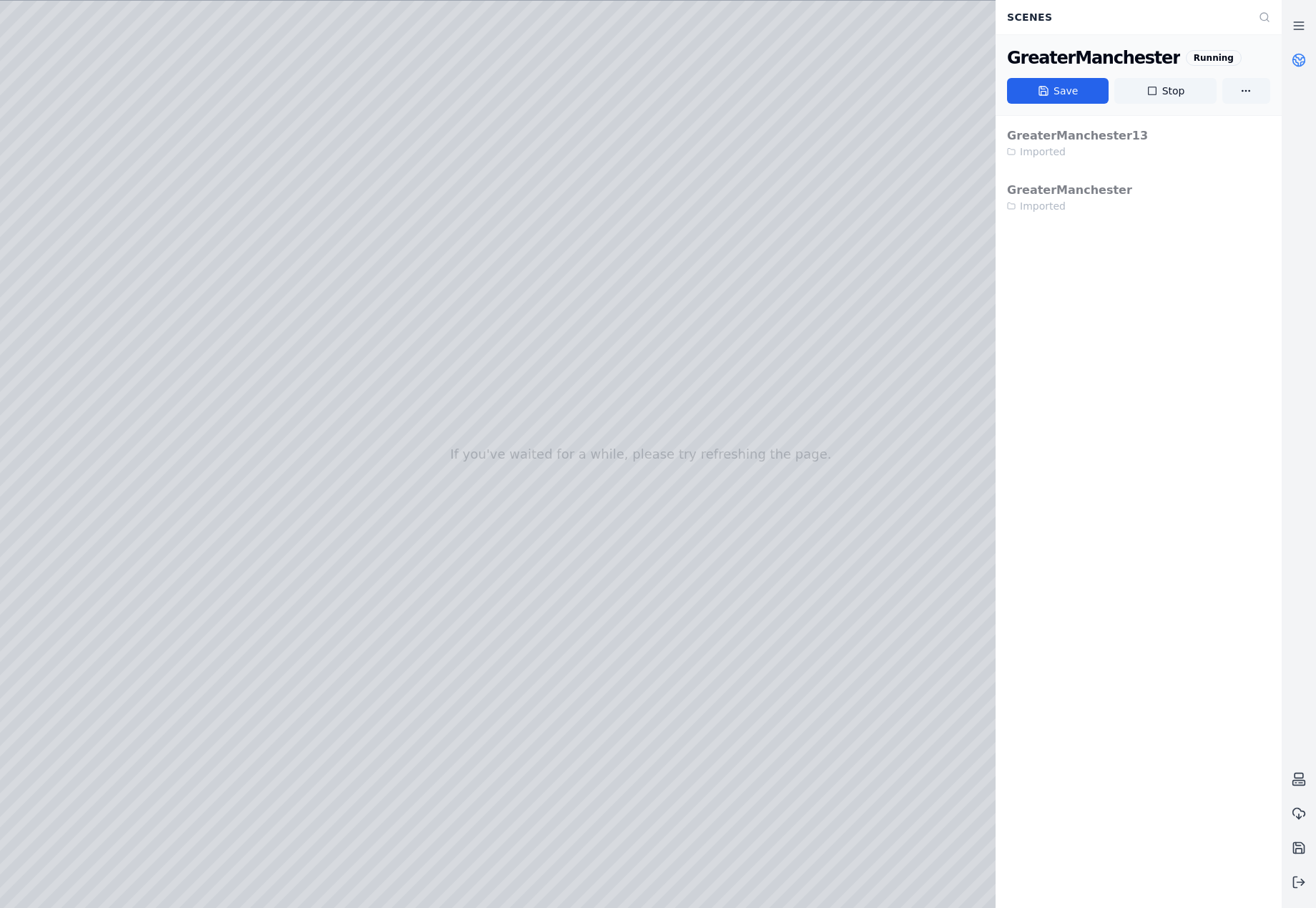
drag, startPoint x: 580, startPoint y: 599, endPoint x: 586, endPoint y: 644, distance: 45.4
click at [57, 355] on div at bounding box center [641, 454] width 1282 height 907
click at [84, 297] on div at bounding box center [641, 454] width 1282 height 907
click at [410, 61] on div at bounding box center [641, 454] width 1282 height 907
click at [339, 244] on div at bounding box center [641, 454] width 1282 height 907
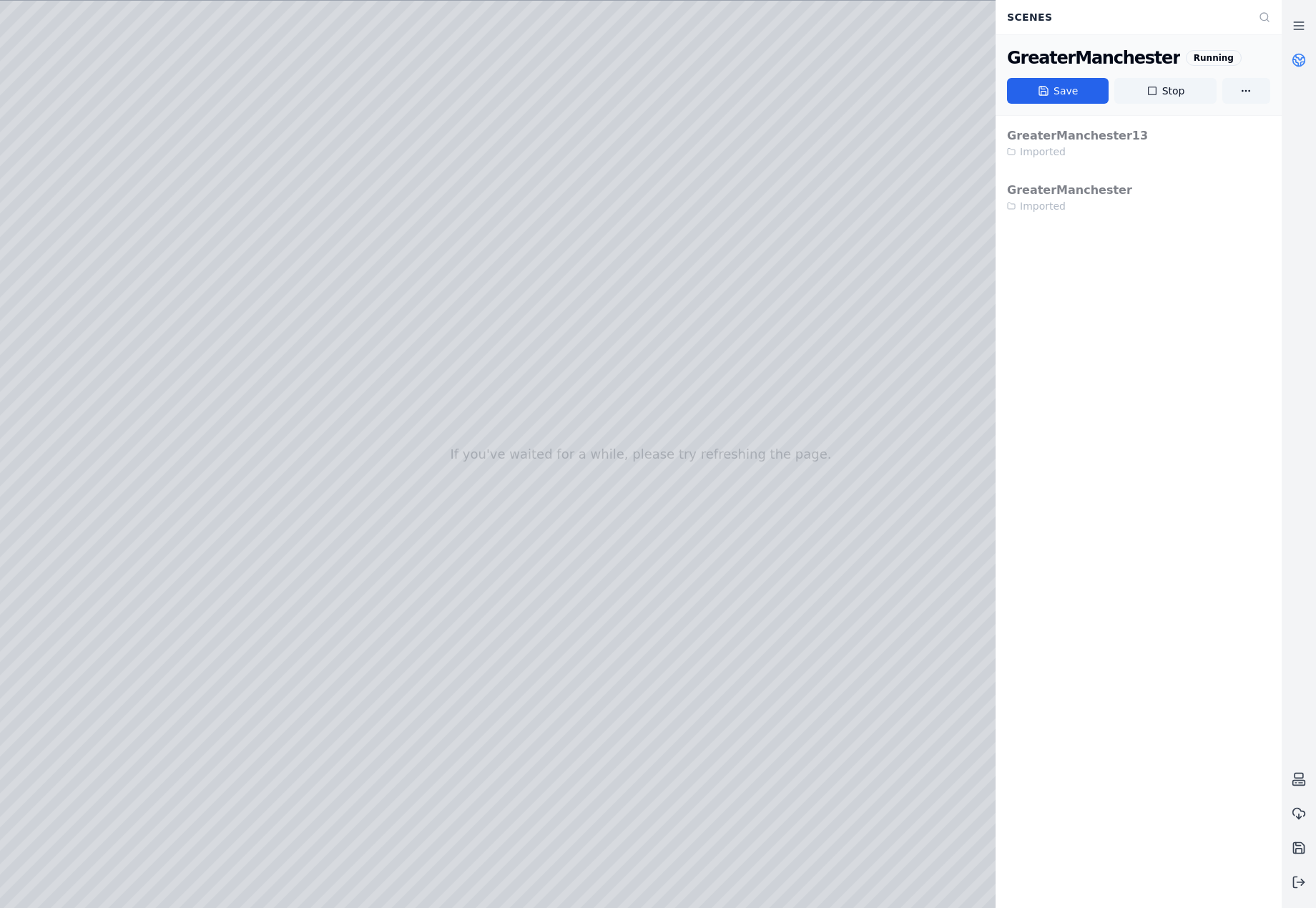
click at [345, 257] on div at bounding box center [641, 454] width 1282 height 907
click at [970, 62] on link at bounding box center [1299, 60] width 34 height 34
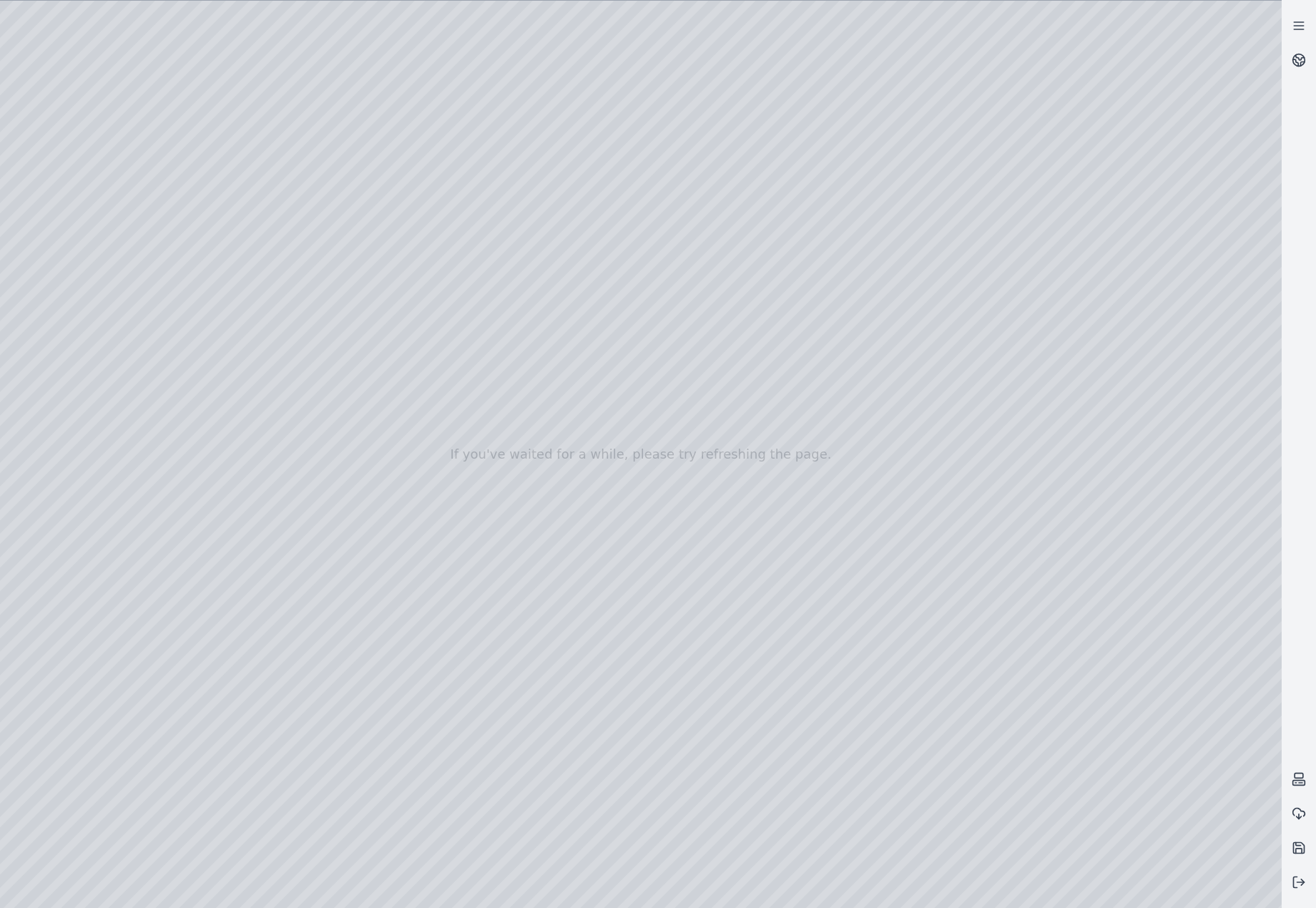
click at [970, 24] on div at bounding box center [641, 454] width 1282 height 907
click at [970, 116] on div at bounding box center [641, 454] width 1282 height 907
click at [970, 416] on div at bounding box center [641, 454] width 1282 height 907
click at [970, 437] on div at bounding box center [641, 454] width 1282 height 907
drag, startPoint x: 1126, startPoint y: 441, endPoint x: 1076, endPoint y: 428, distance: 51.7
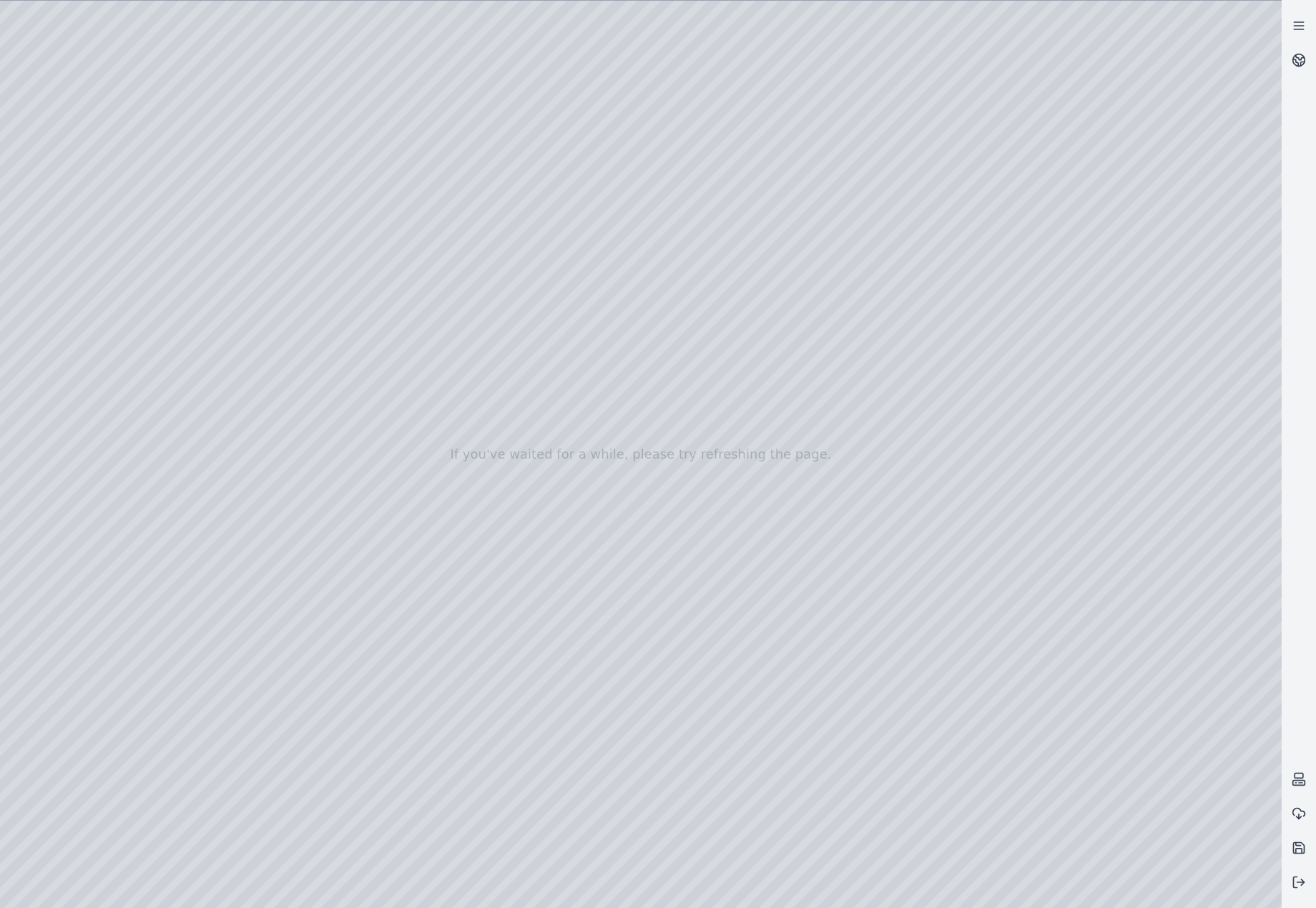
click at [970, 428] on div at bounding box center [641, 454] width 1282 height 907
click at [970, 879] on icon at bounding box center [1296, 882] width 3 height 11
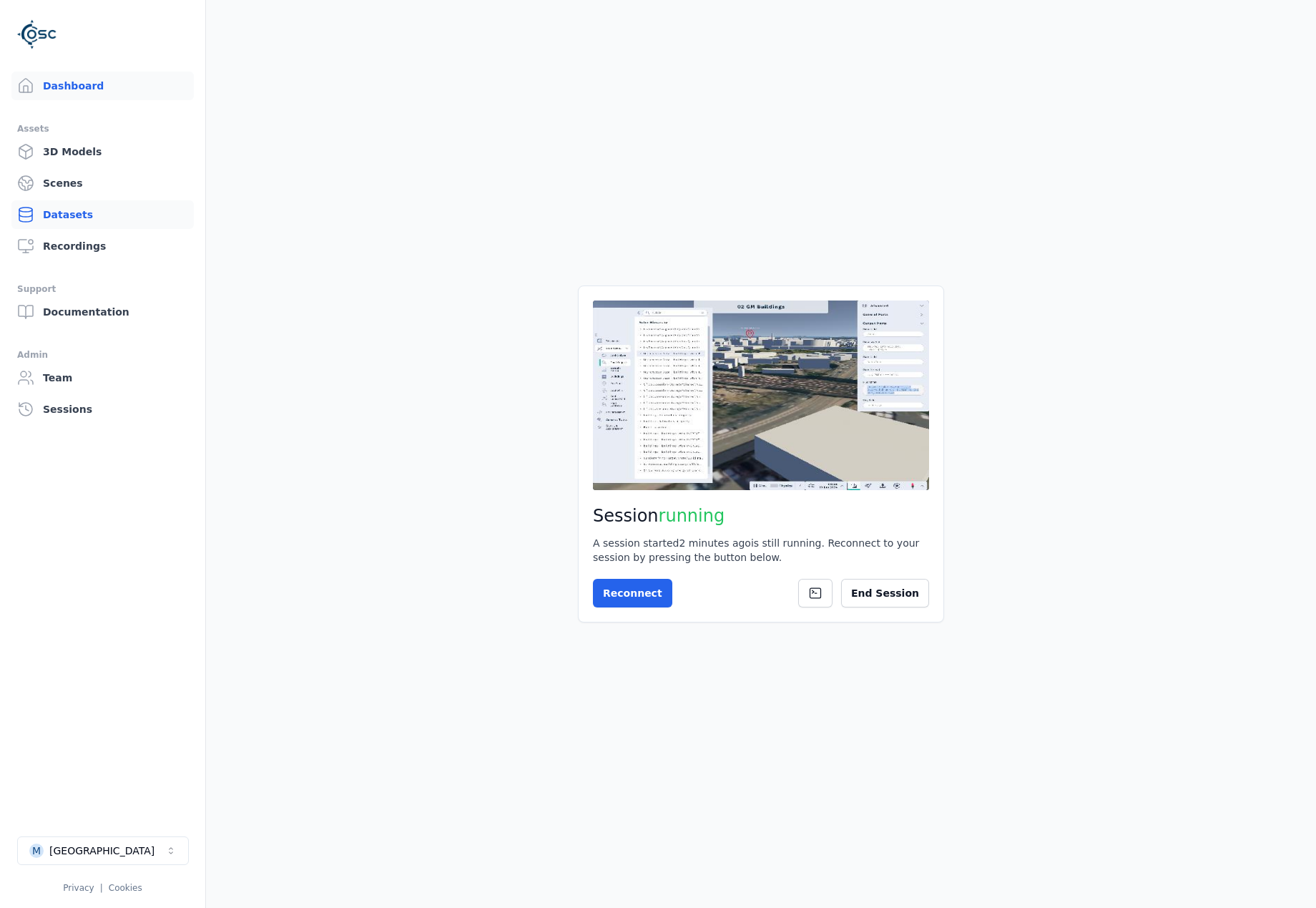
click at [55, 217] on link "Datasets" at bounding box center [102, 215] width 182 height 29
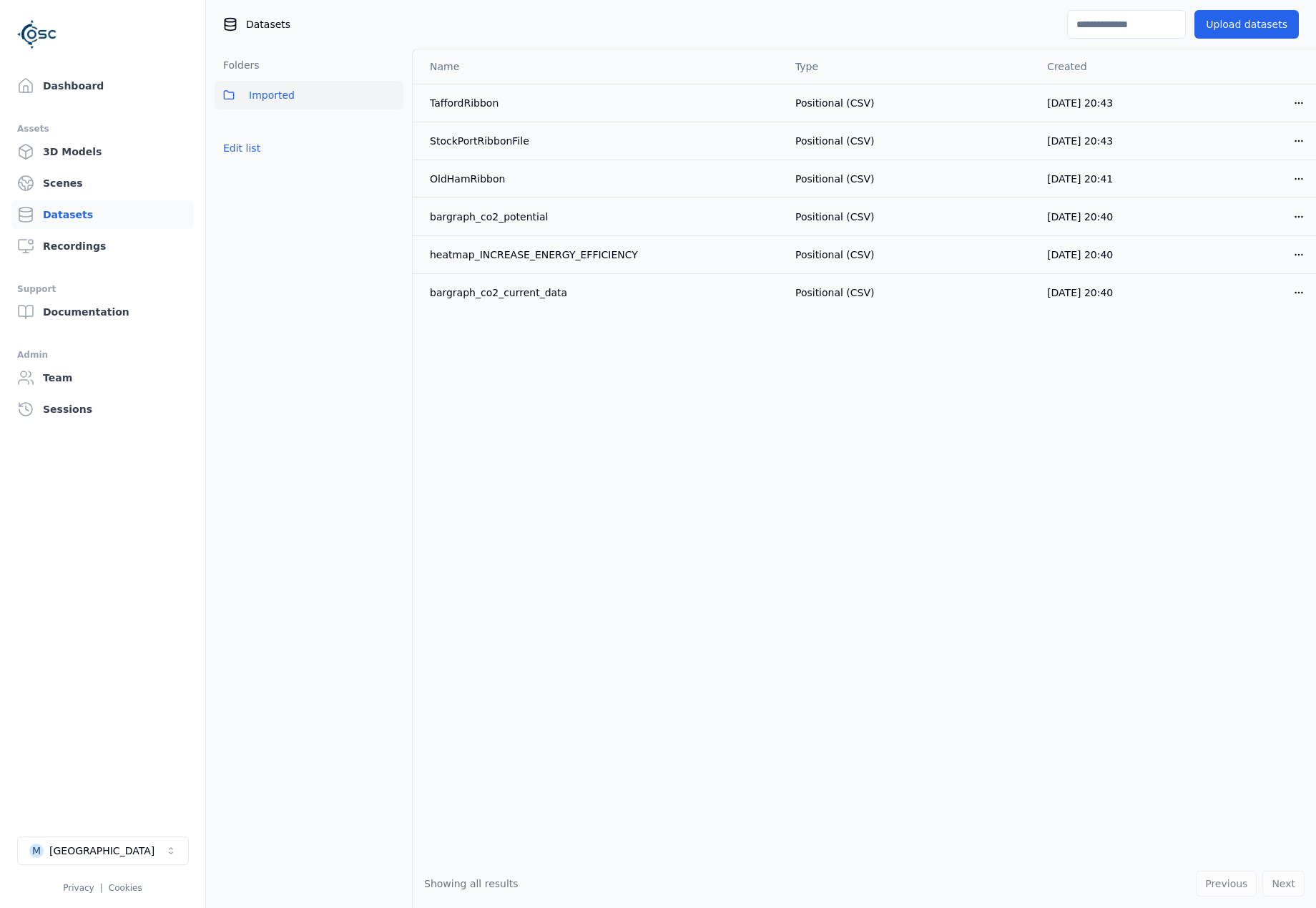
click at [970, 20] on input at bounding box center [1126, 25] width 118 height 29
paste input "**********"
type input "**********"
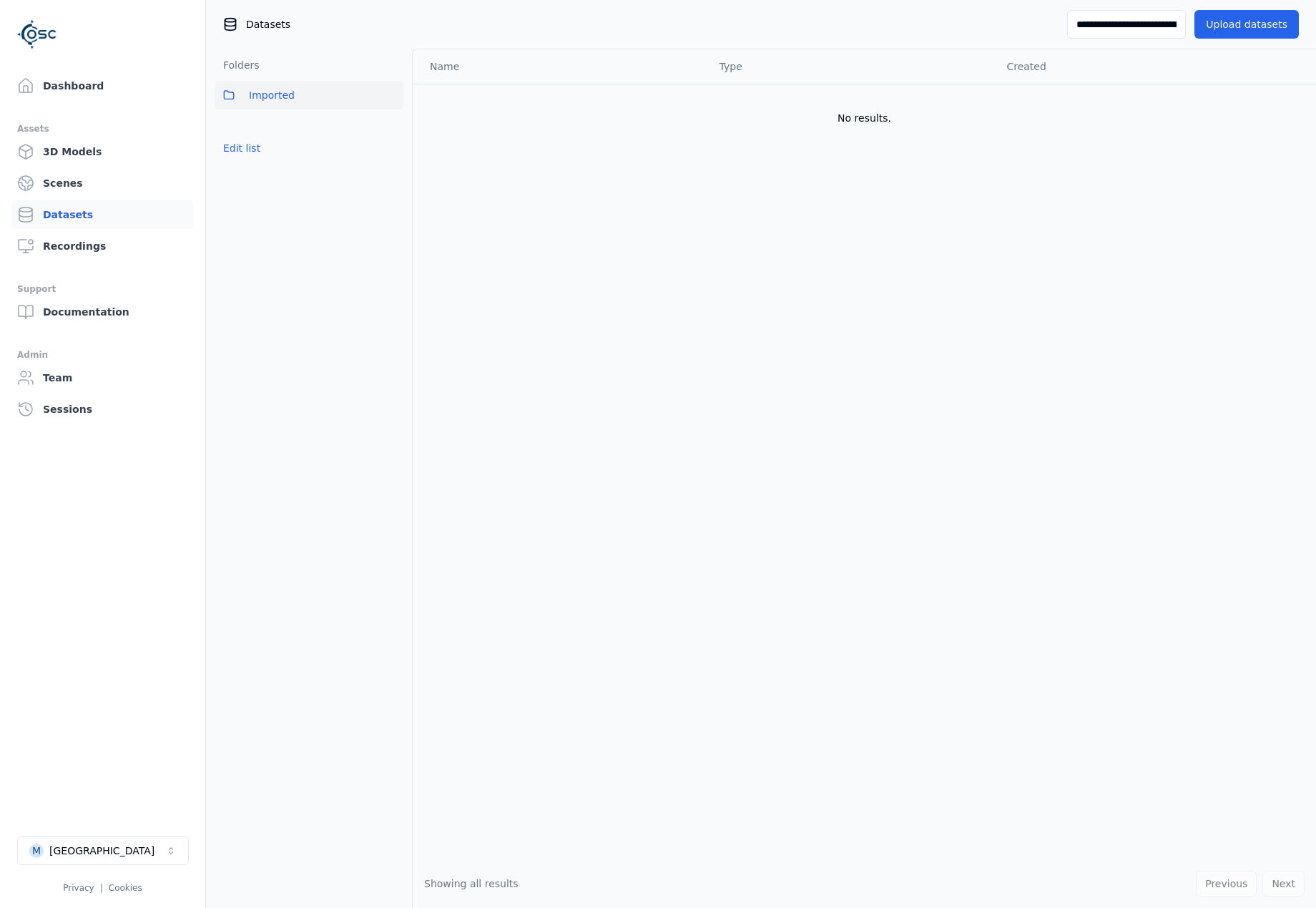
scroll to position [0, 92]
click at [970, 31] on input "**********" at bounding box center [1119, 25] width 132 height 29
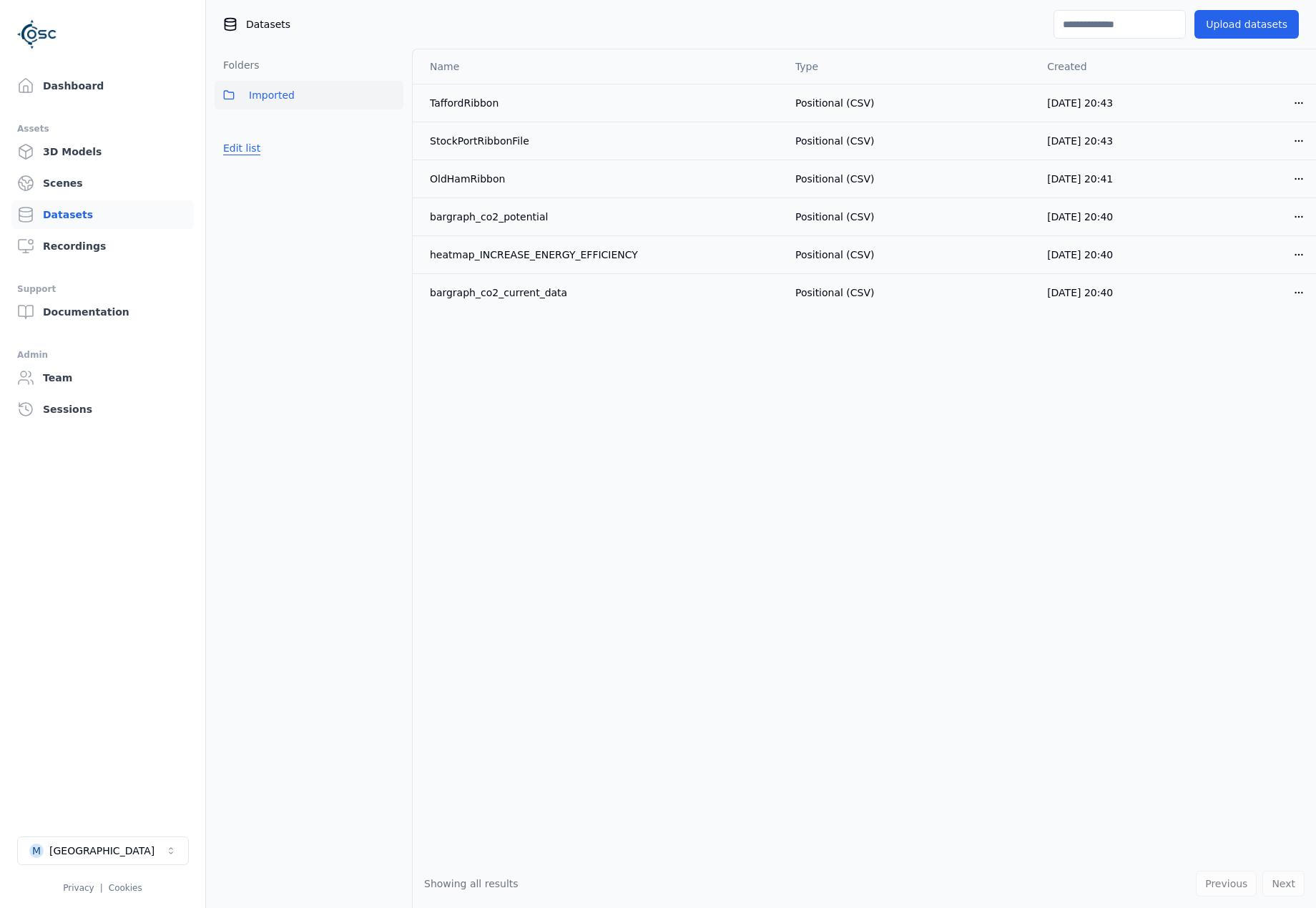
click at [245, 152] on button "Edit list" at bounding box center [242, 148] width 55 height 26
click at [286, 204] on button "Done editing" at bounding box center [256, 200] width 82 height 26
click at [828, 530] on div "Name Type Created TaffordRibbon Positional (CSV) [DATE] 20:43 Open menu StockPo…" at bounding box center [864, 454] width 903 height 810
